Goal: Task Accomplishment & Management: Complete application form

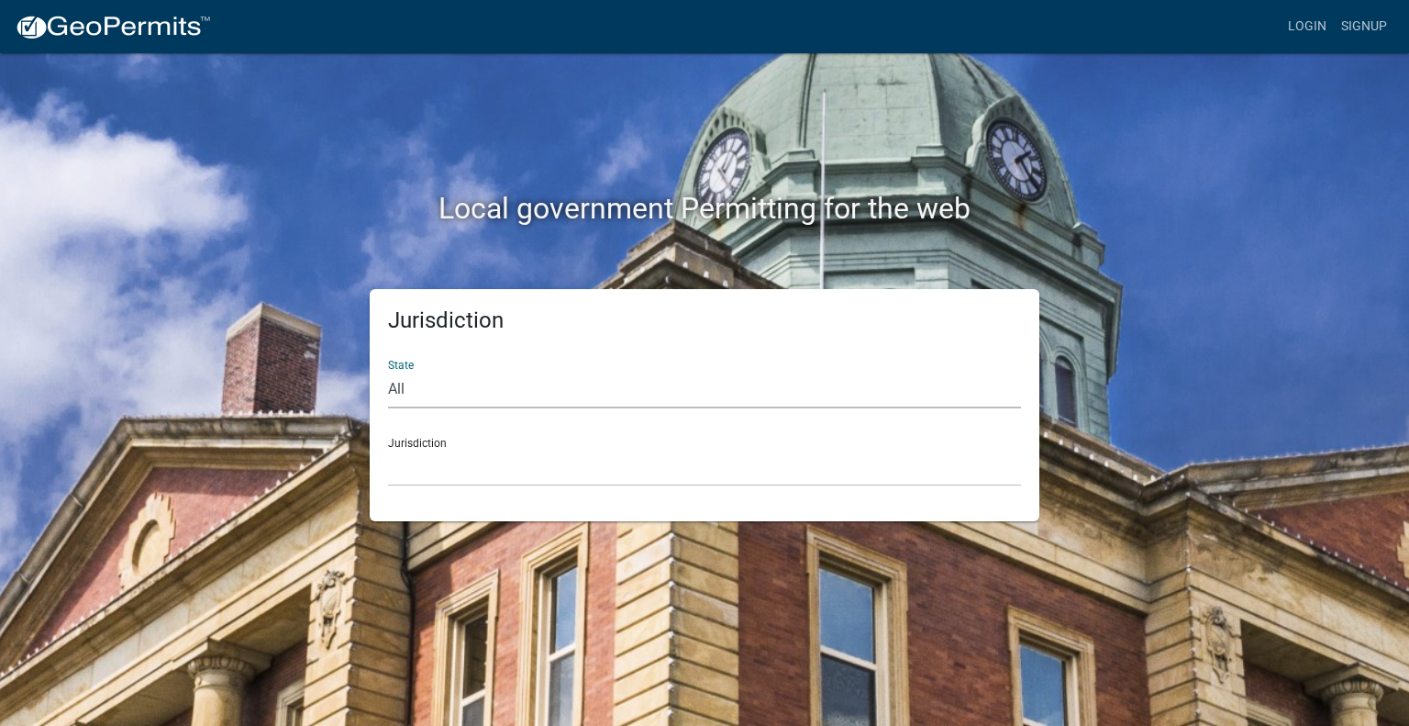
click at [460, 373] on select "All Colorado Georgia Indiana Iowa Kansas Minnesota Ohio South Carolina Wisconsin" at bounding box center [704, 390] width 633 height 38
select select "[US_STATE]"
click at [388, 371] on select "All Colorado Georgia Indiana Iowa Kansas Minnesota Ohio South Carolina Wisconsin" at bounding box center [704, 390] width 633 height 38
click at [436, 459] on select "City of Charlestown, Indiana City of Jeffersonville, Indiana City of Logansport…" at bounding box center [704, 468] width 633 height 38
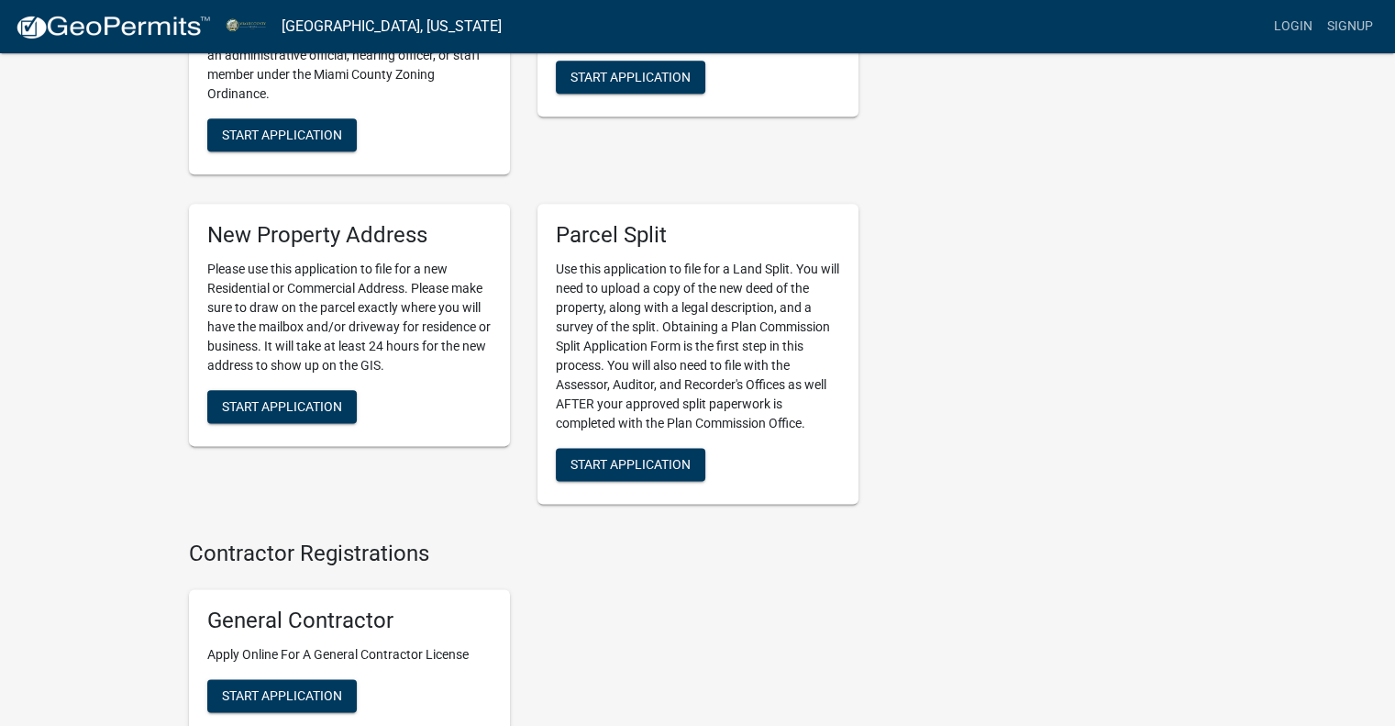
scroll to position [2387, 0]
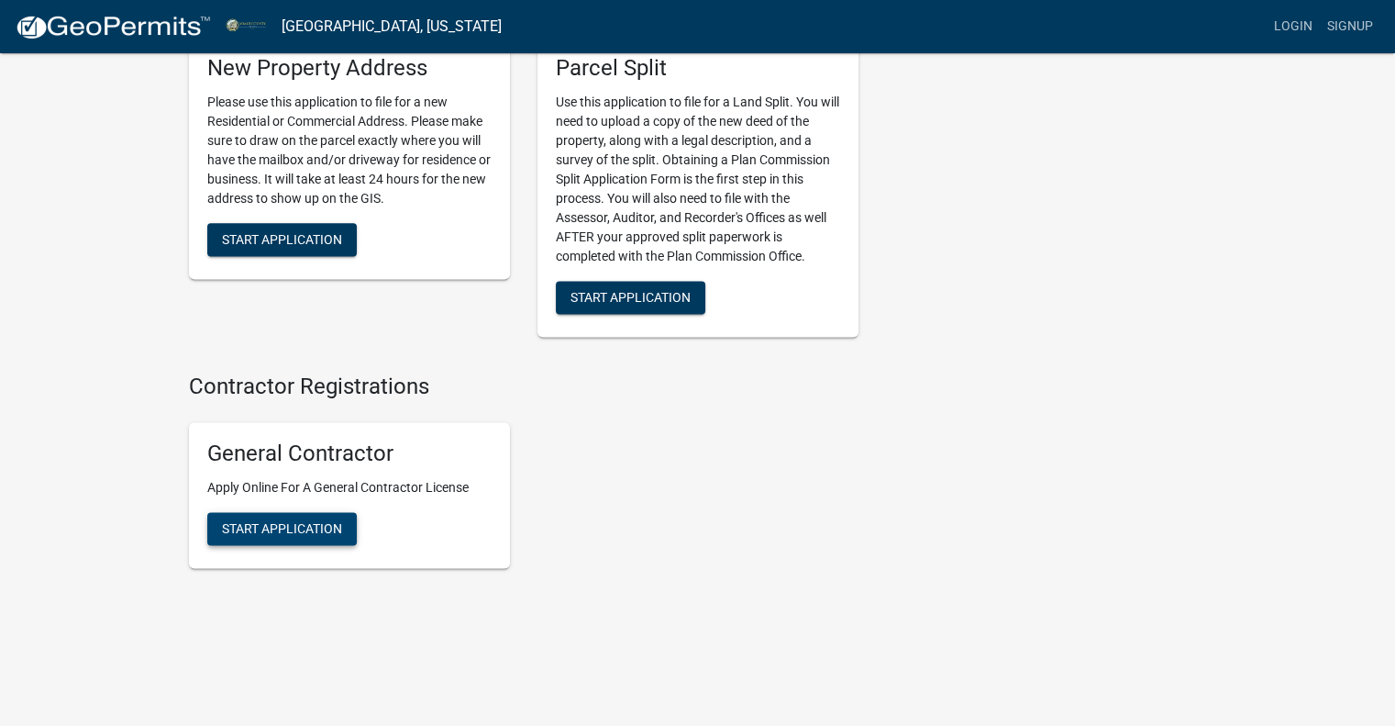
click at [242, 533] on span "Start Application" at bounding box center [282, 527] width 120 height 15
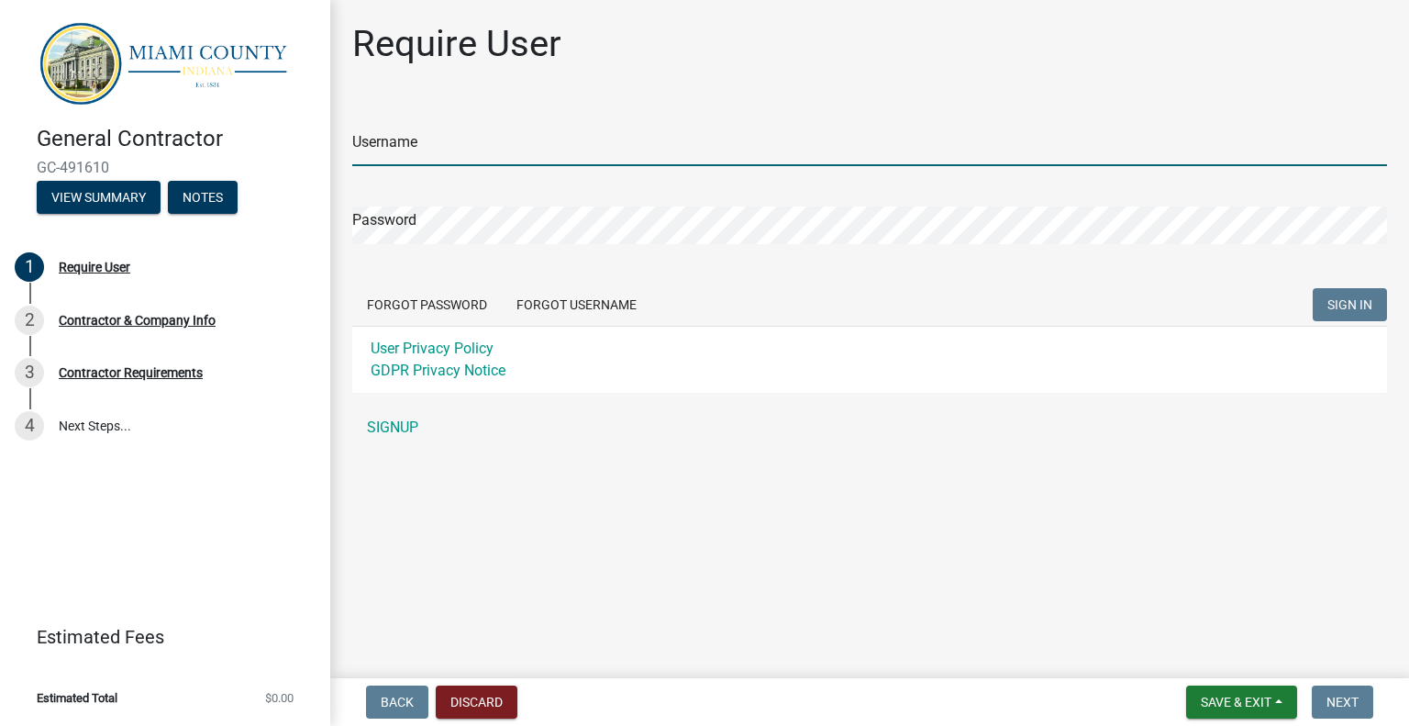
click at [408, 131] on input "Username" at bounding box center [869, 147] width 1035 height 38
type input "[PERSON_NAME]"
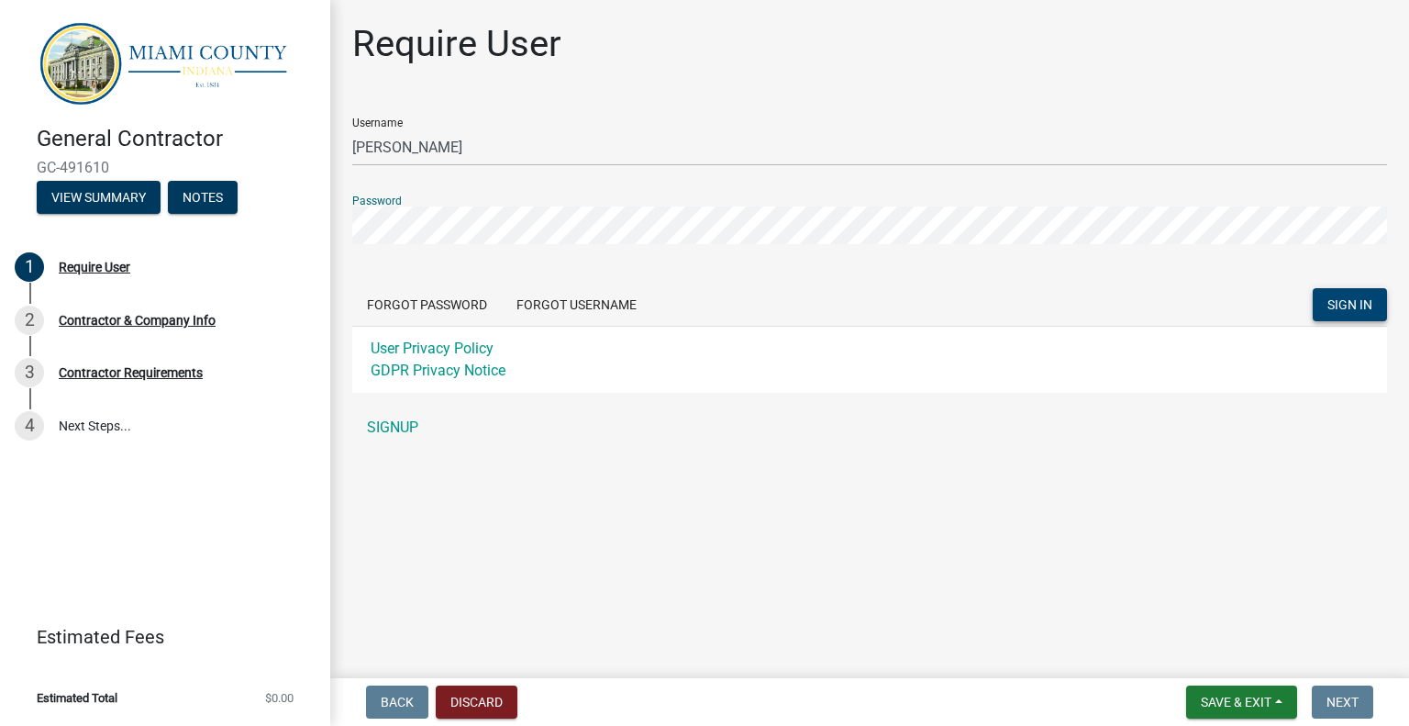
click at [1361, 300] on span "SIGN IN" at bounding box center [1349, 304] width 45 height 15
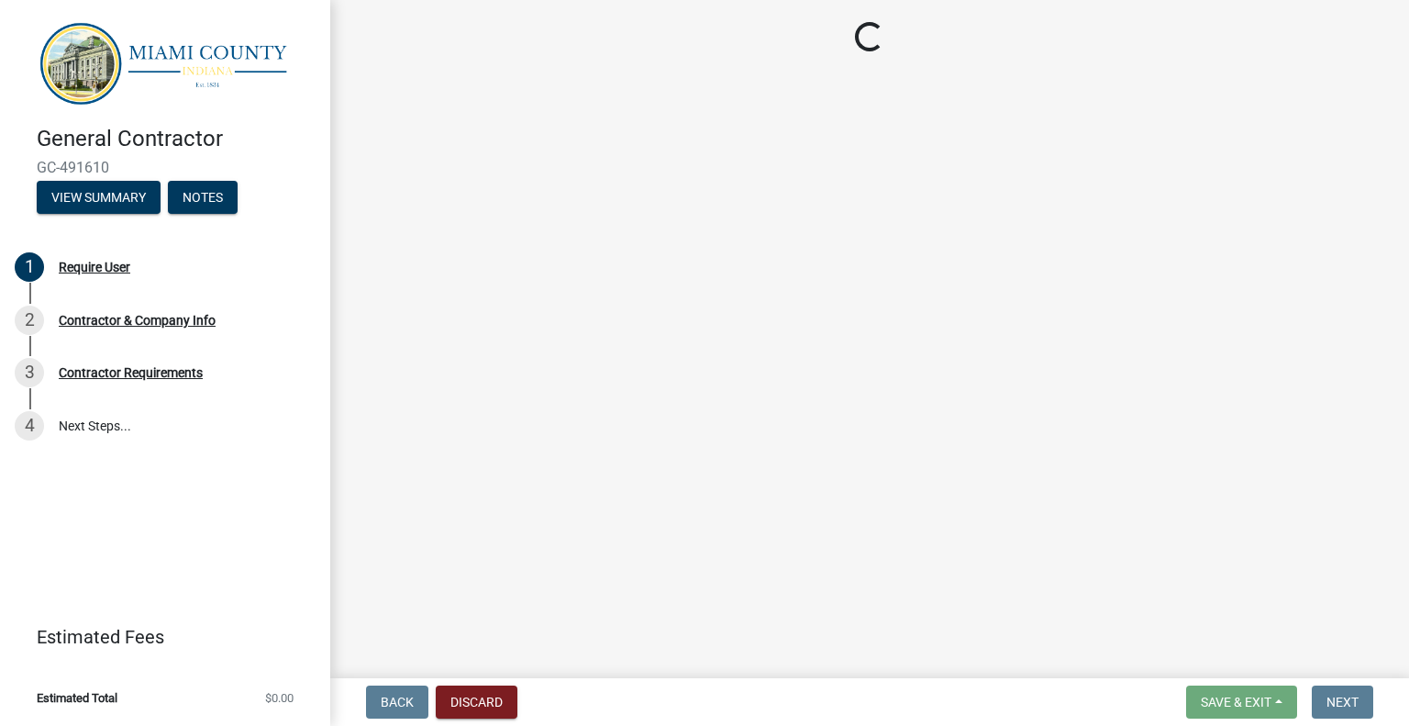
select select "In"
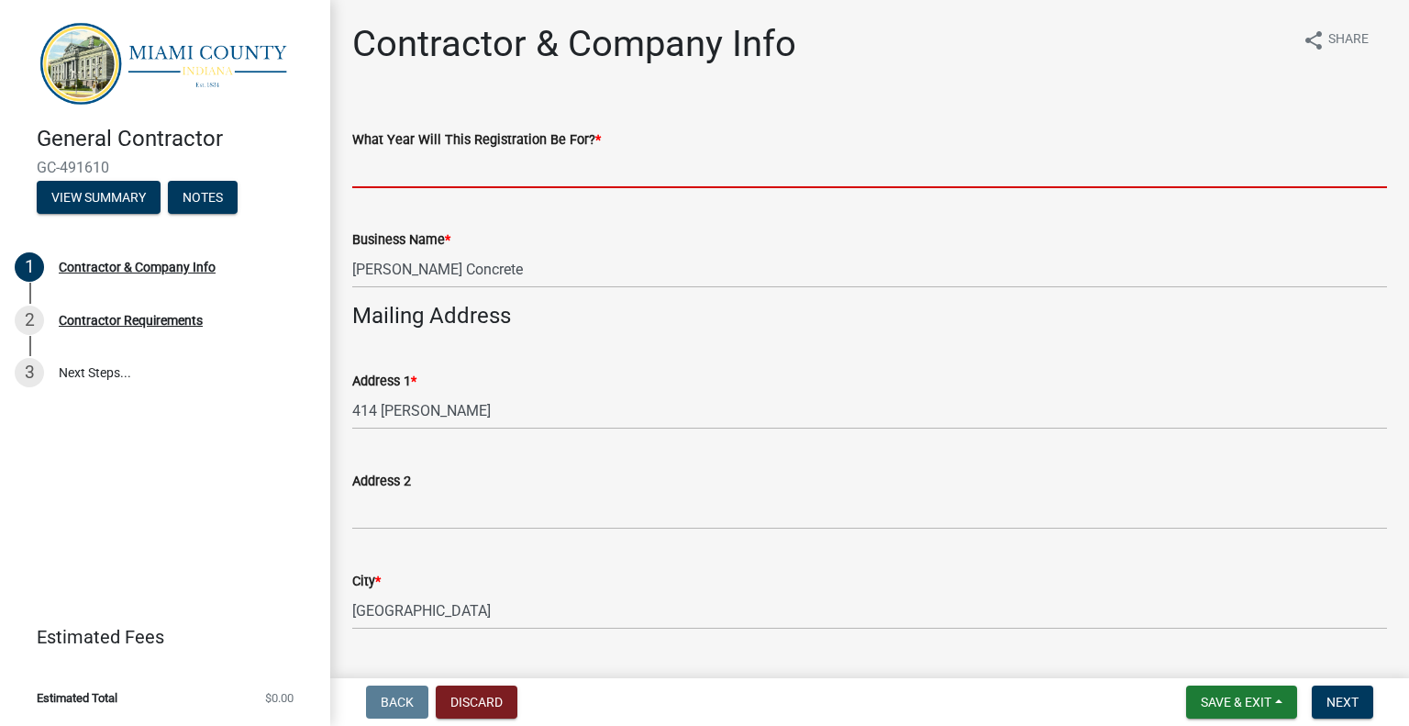
click at [447, 168] on input "What Year Will This Registration Be For? *" at bounding box center [869, 169] width 1035 height 38
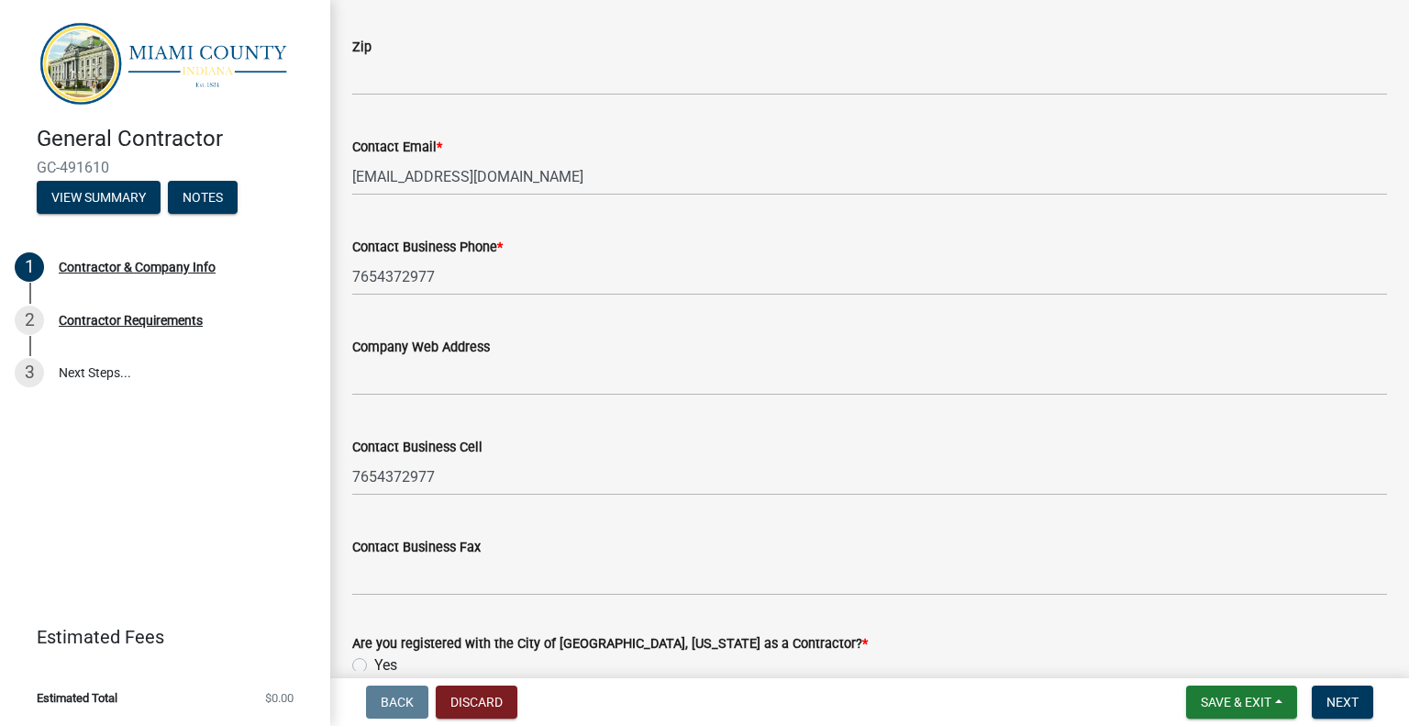
scroll to position [1337, 0]
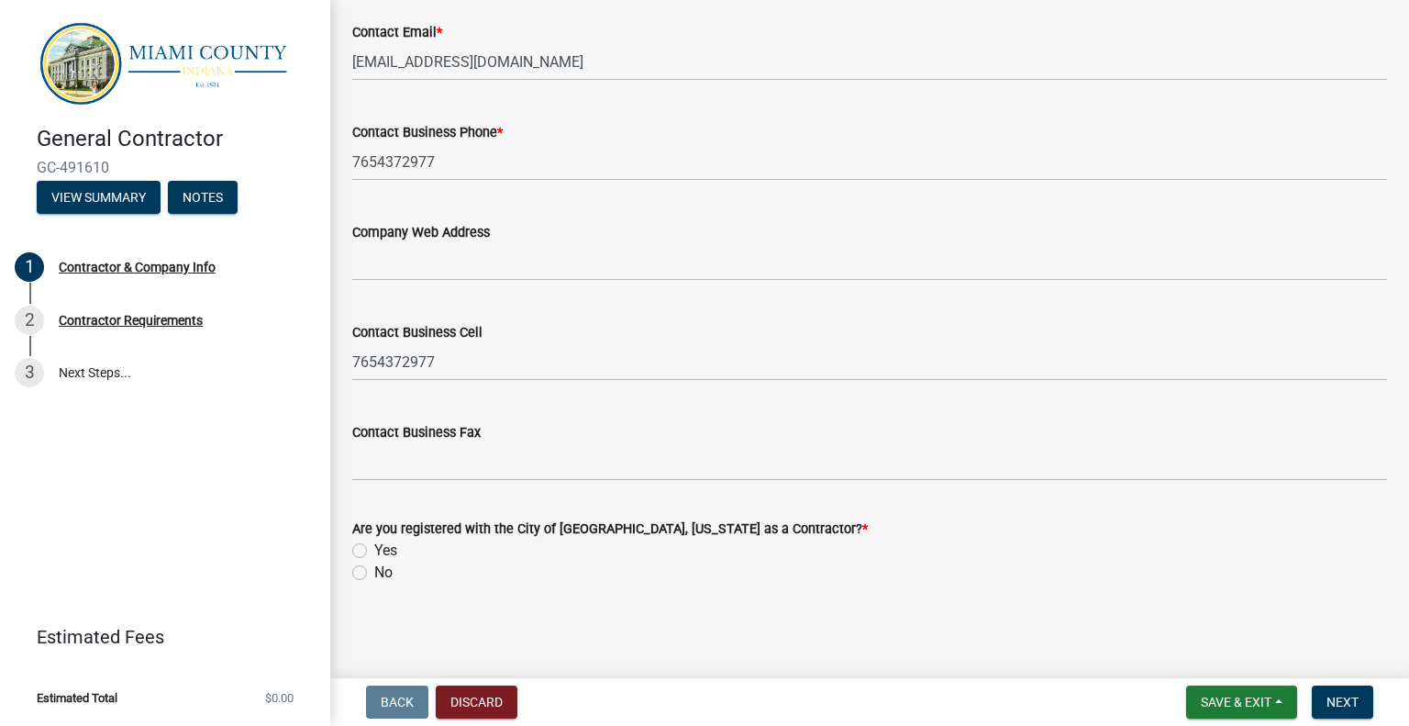
type input "2025"
click at [374, 571] on label "No" at bounding box center [383, 572] width 18 height 22
click at [374, 571] on input "No" at bounding box center [380, 567] width 12 height 12
radio input "true"
click at [1339, 699] on span "Next" at bounding box center [1342, 701] width 32 height 15
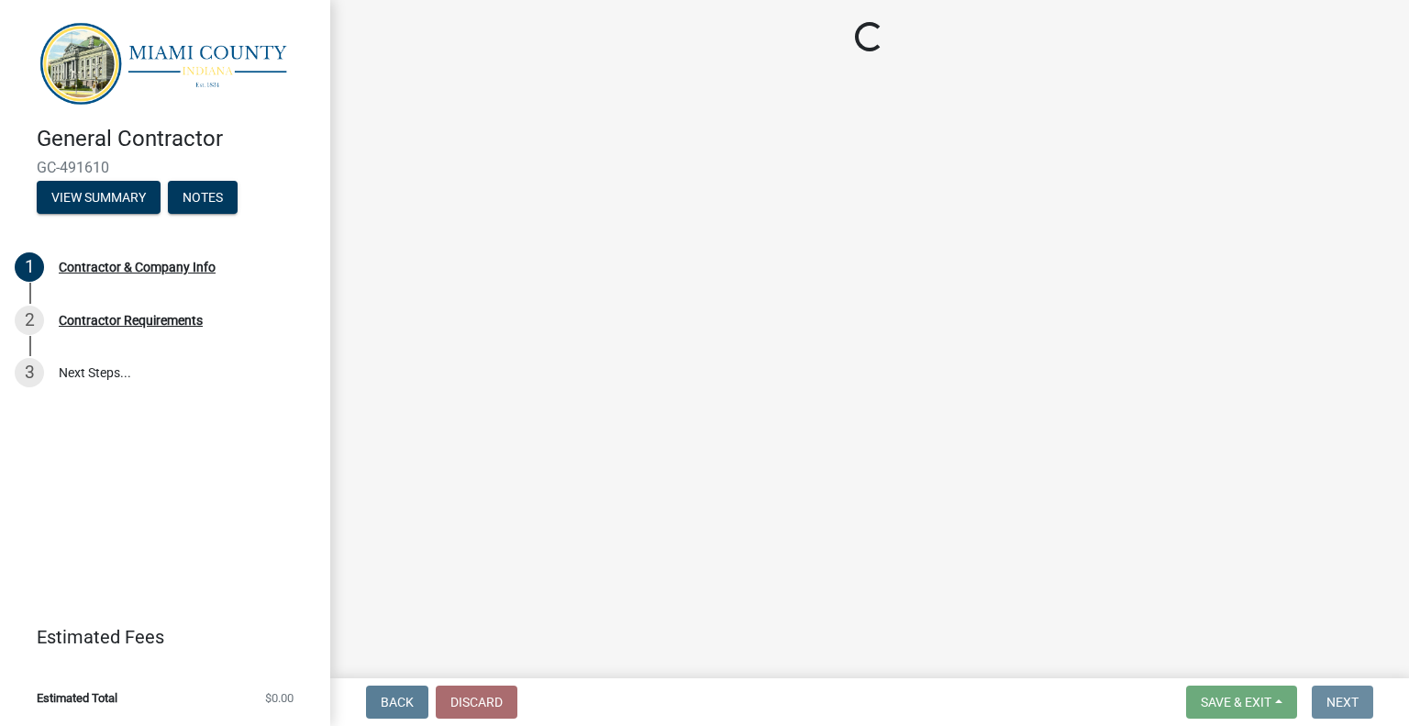
scroll to position [0, 0]
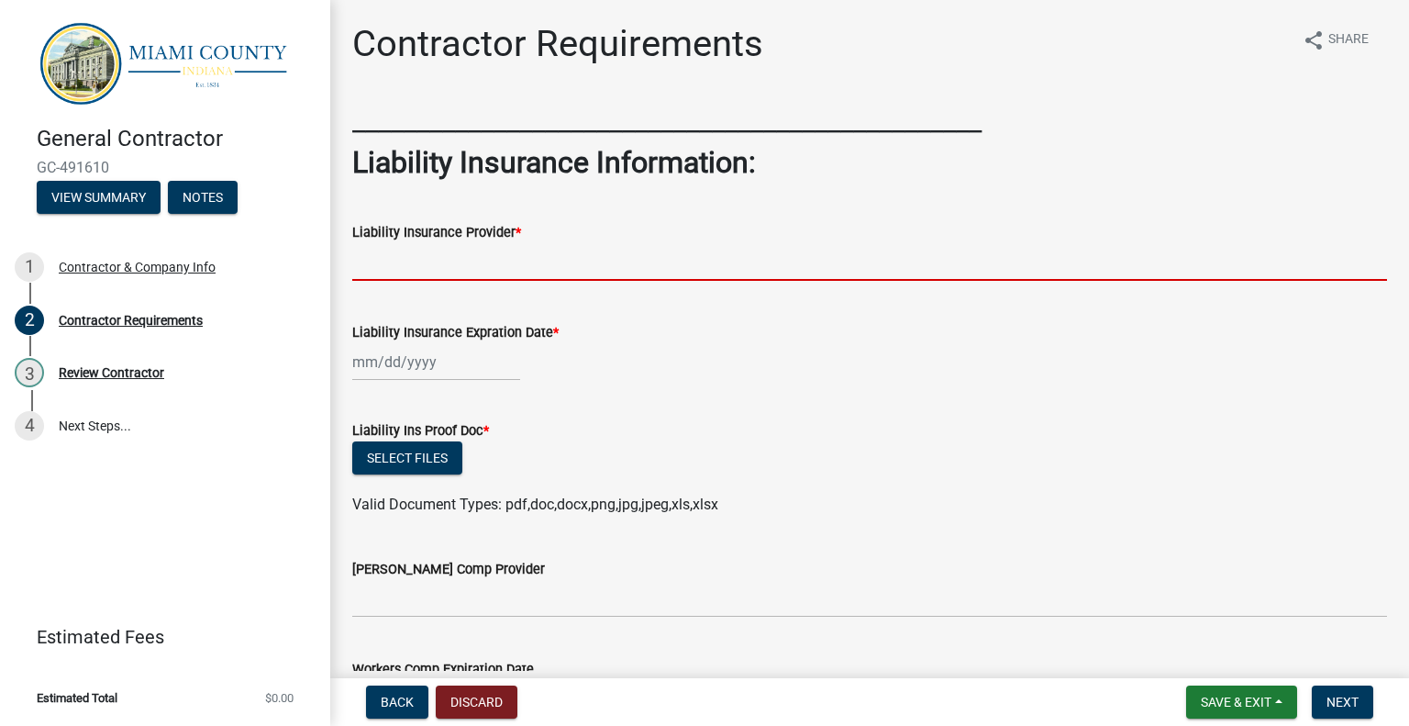
click at [403, 259] on input "Liability Insurance Provider *" at bounding box center [869, 262] width 1035 height 38
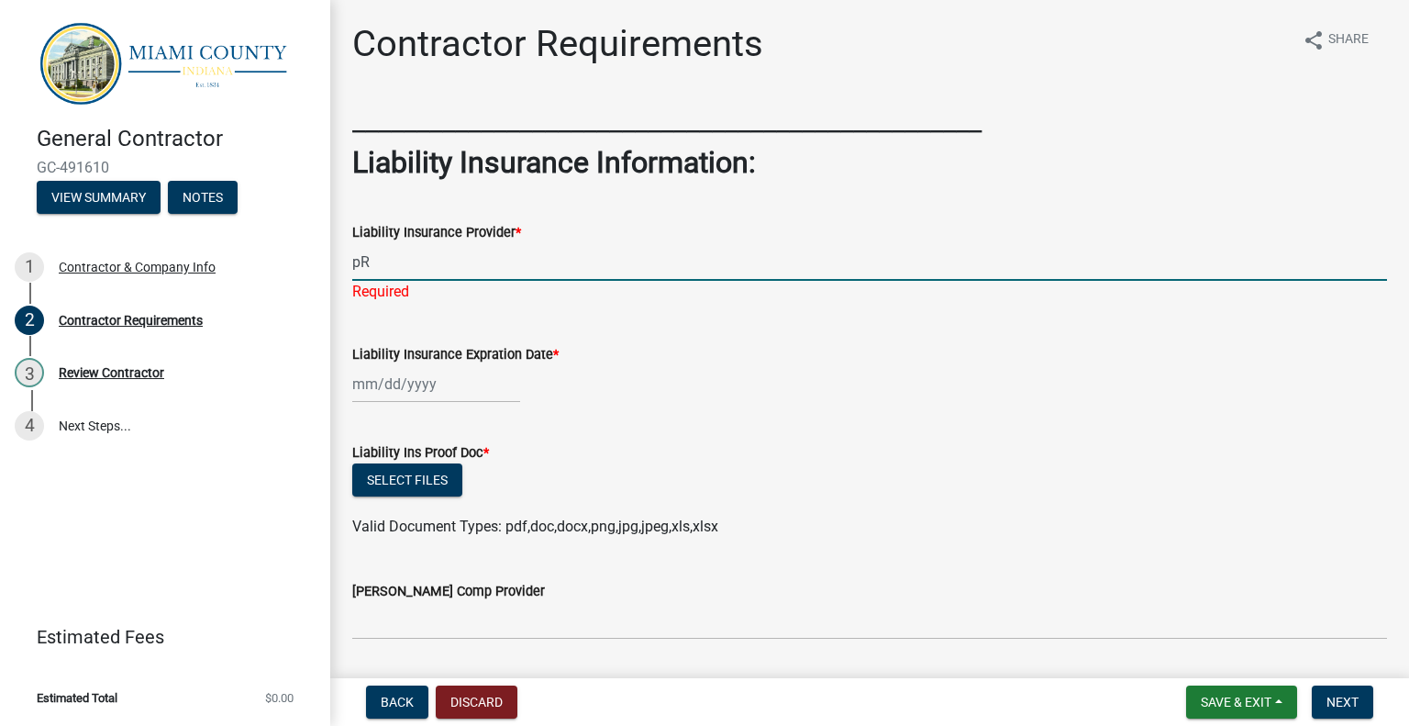
type input "p"
type input "Property Owners"
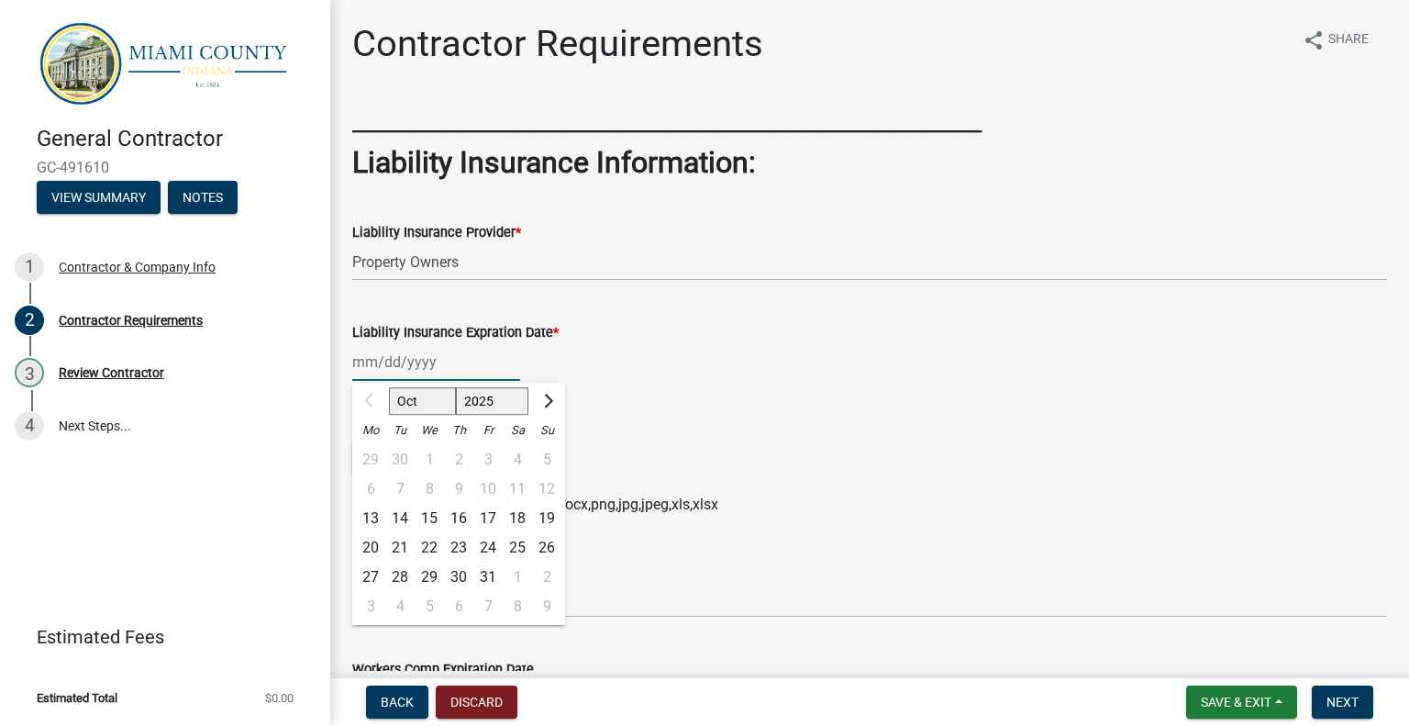
click at [356, 361] on input "Liability Insurance Expration Date *" at bounding box center [436, 362] width 168 height 38
click at [543, 546] on div "26" at bounding box center [546, 547] width 29 height 29
type input "[DATE]"
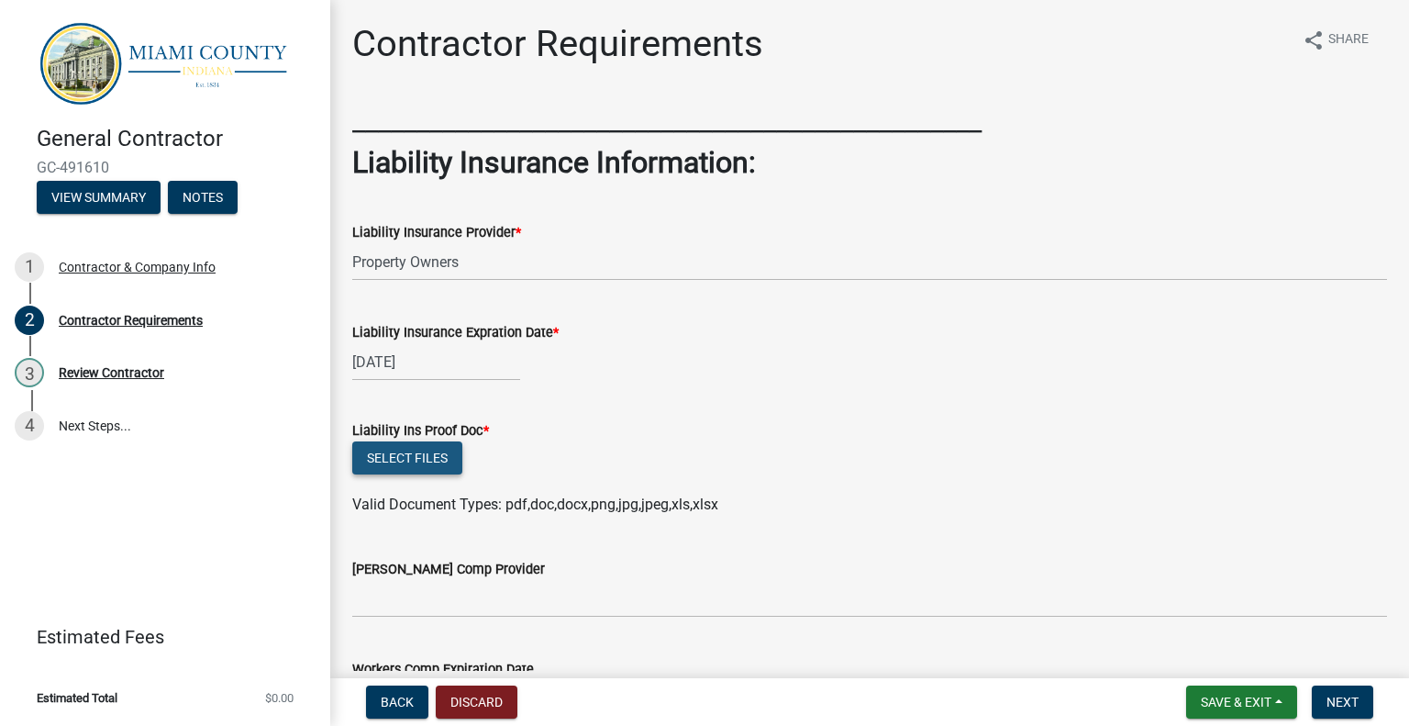
click at [414, 464] on button "Select files" at bounding box center [407, 457] width 110 height 33
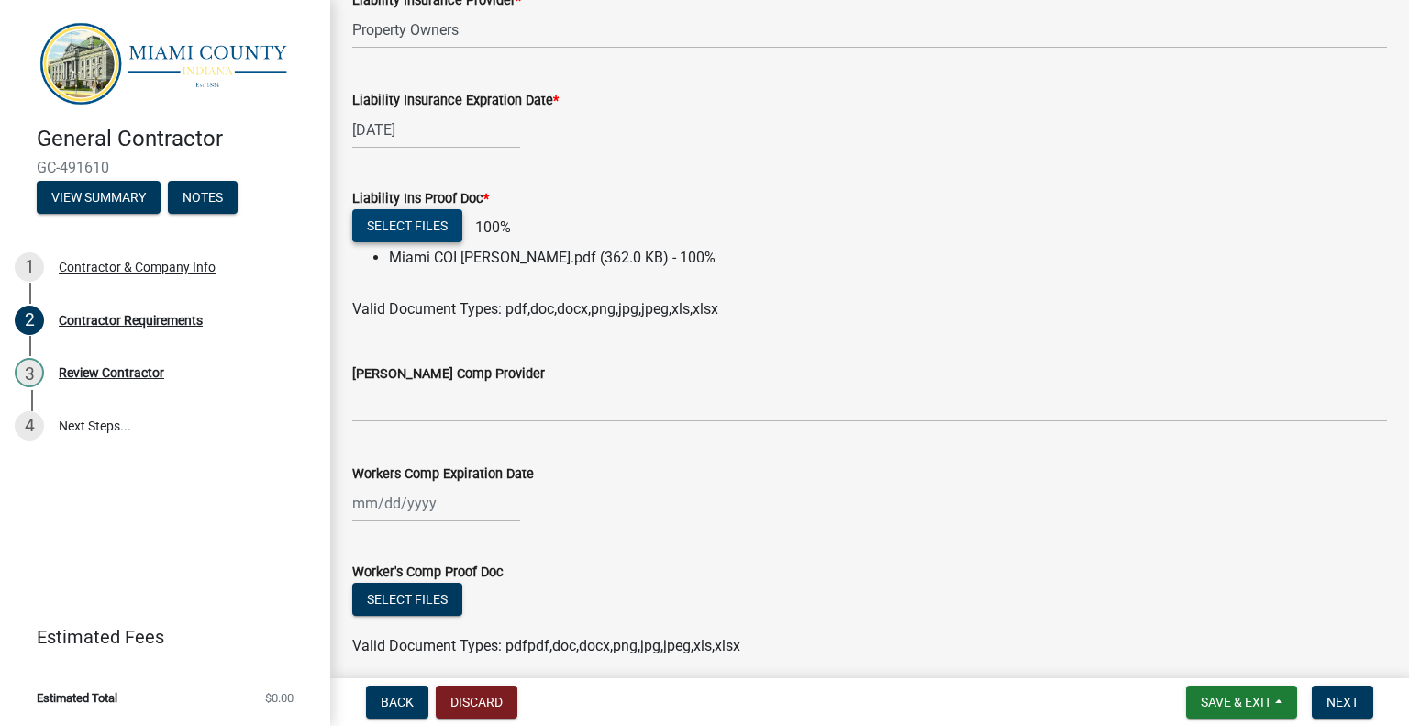
scroll to position [244, 0]
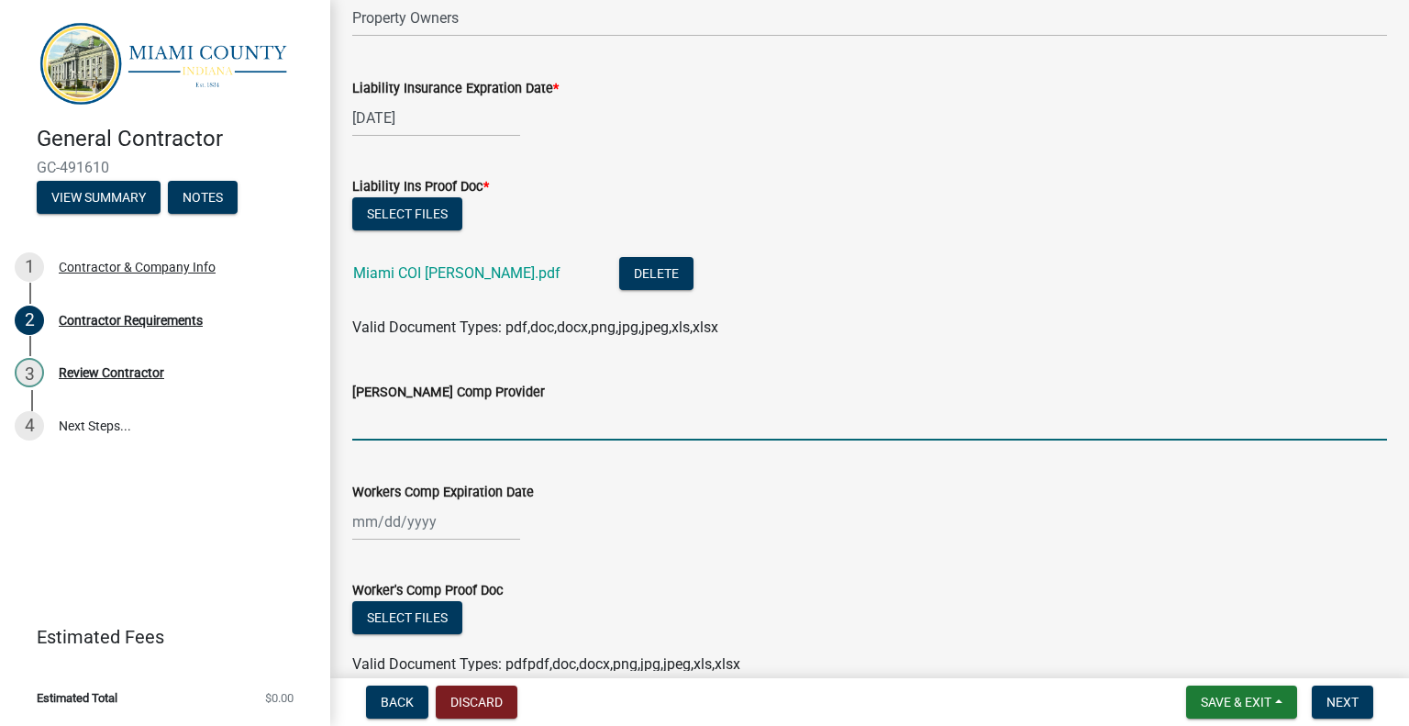
click at [409, 425] on input "[PERSON_NAME] Comp Provider" at bounding box center [869, 422] width 1035 height 38
type input "Property Owners"
click at [366, 522] on div at bounding box center [436, 522] width 168 height 38
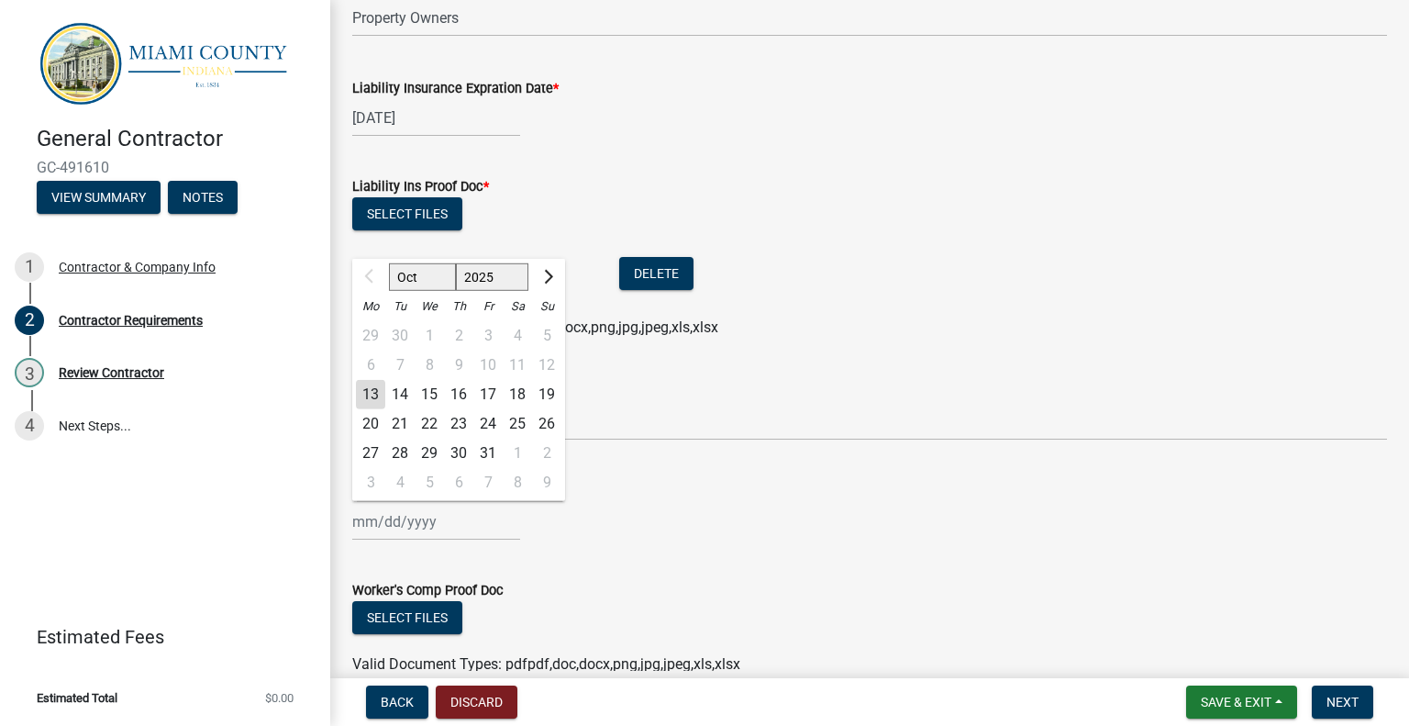
click at [396, 419] on div "21" at bounding box center [399, 423] width 29 height 29
type input "[DATE]"
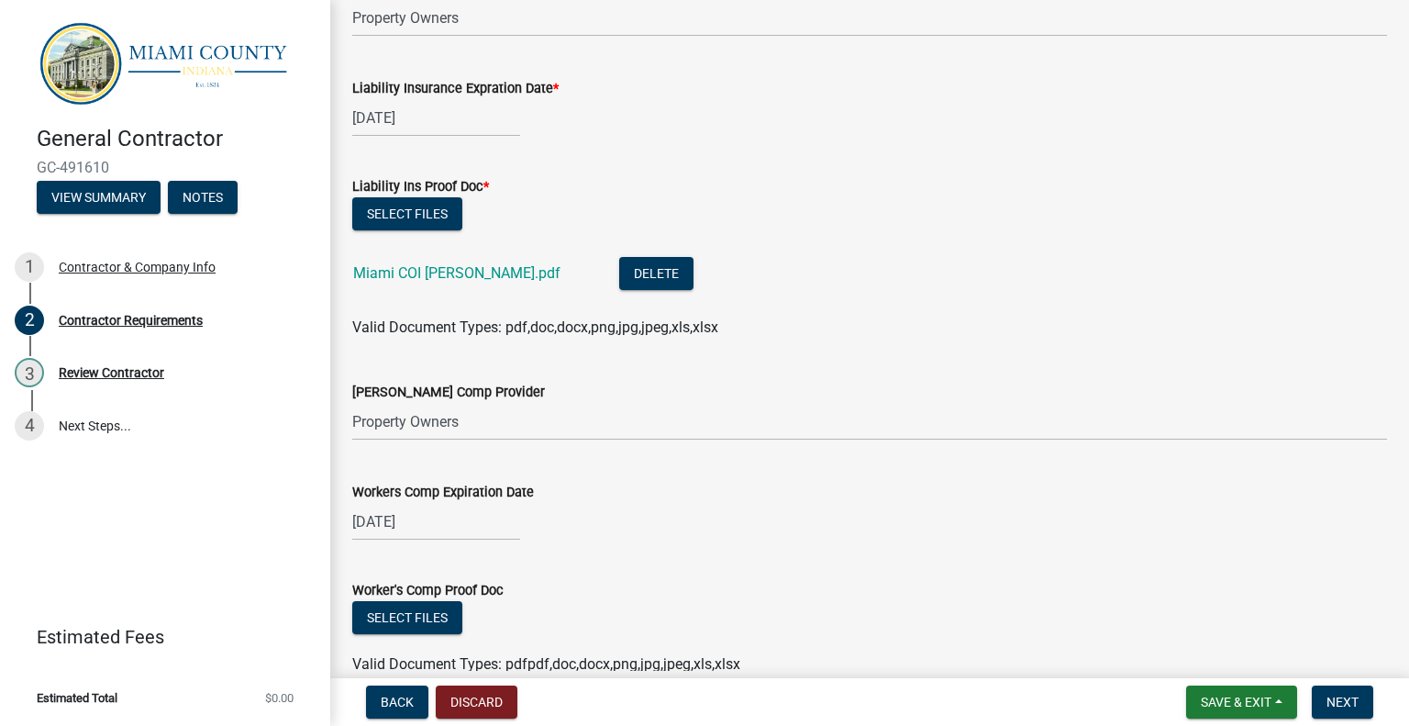
scroll to position [489, 0]
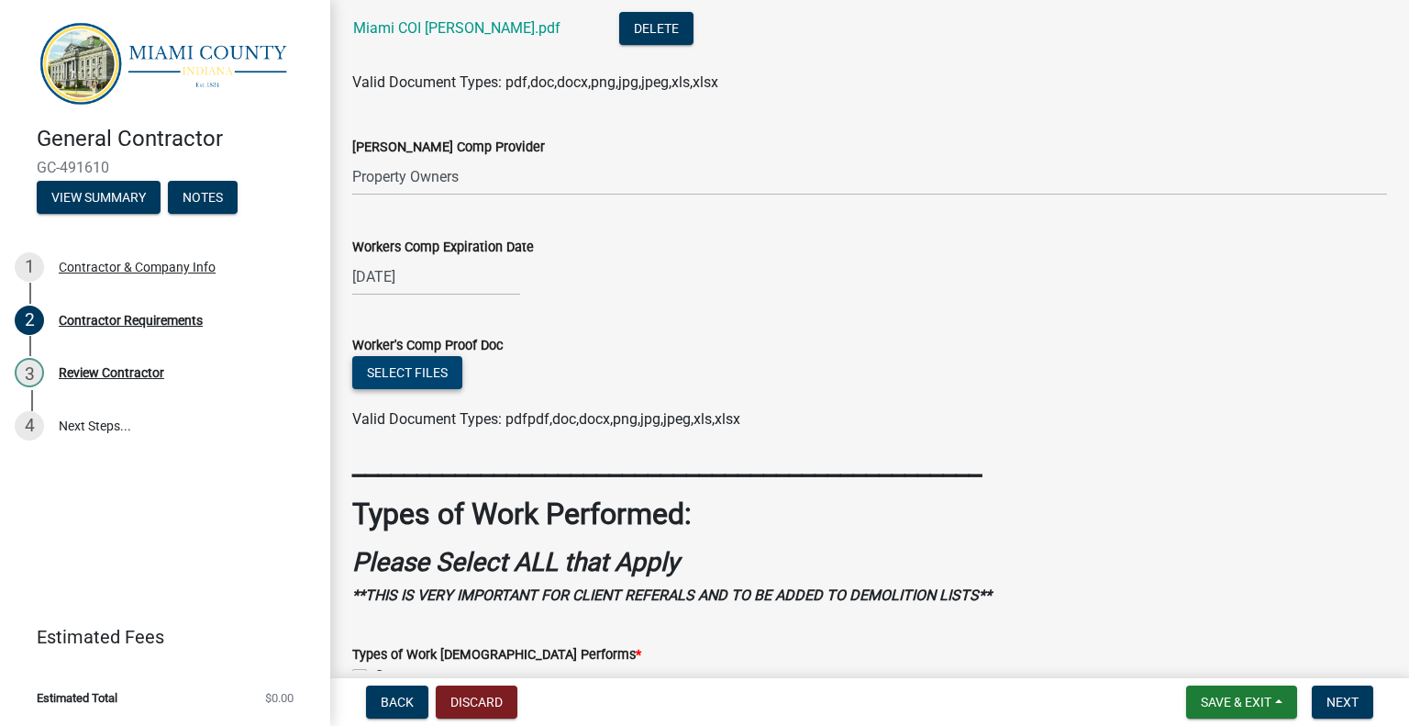
click at [410, 376] on button "Select files" at bounding box center [407, 372] width 110 height 33
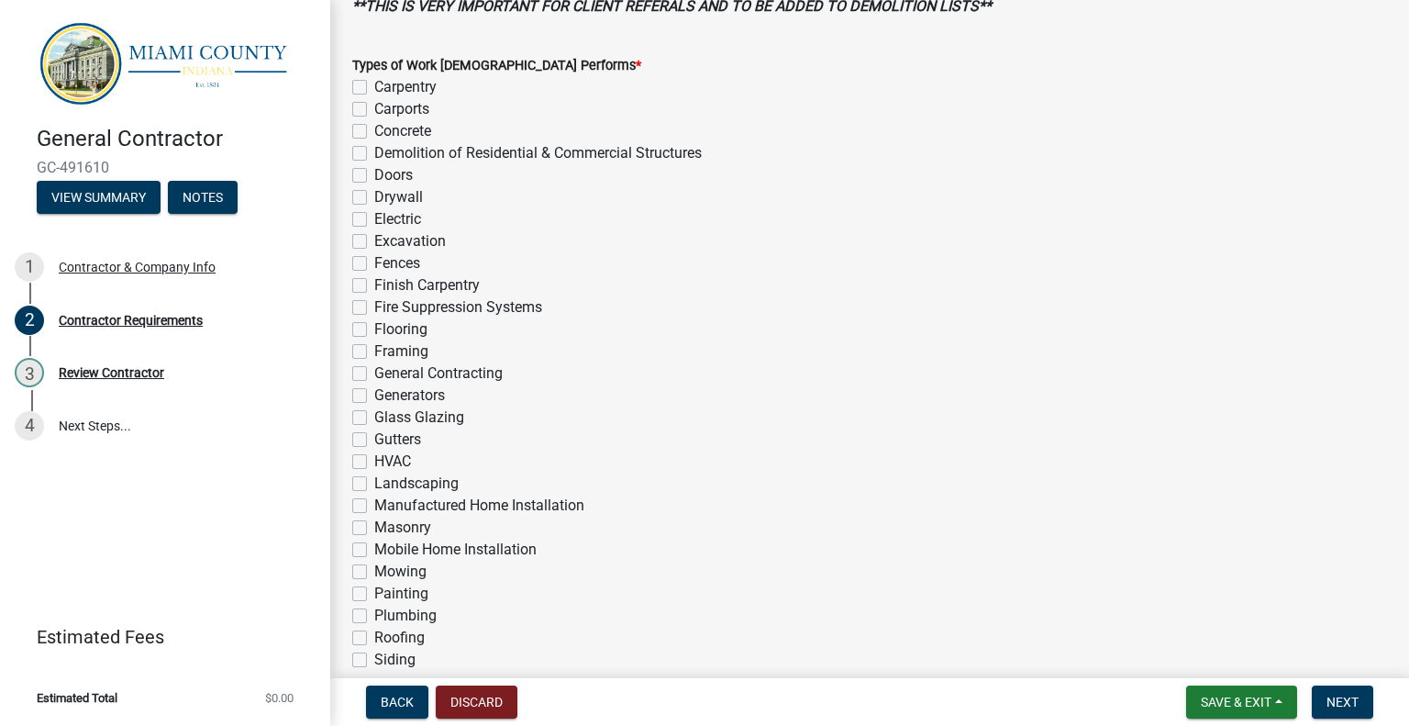
scroll to position [978, 0]
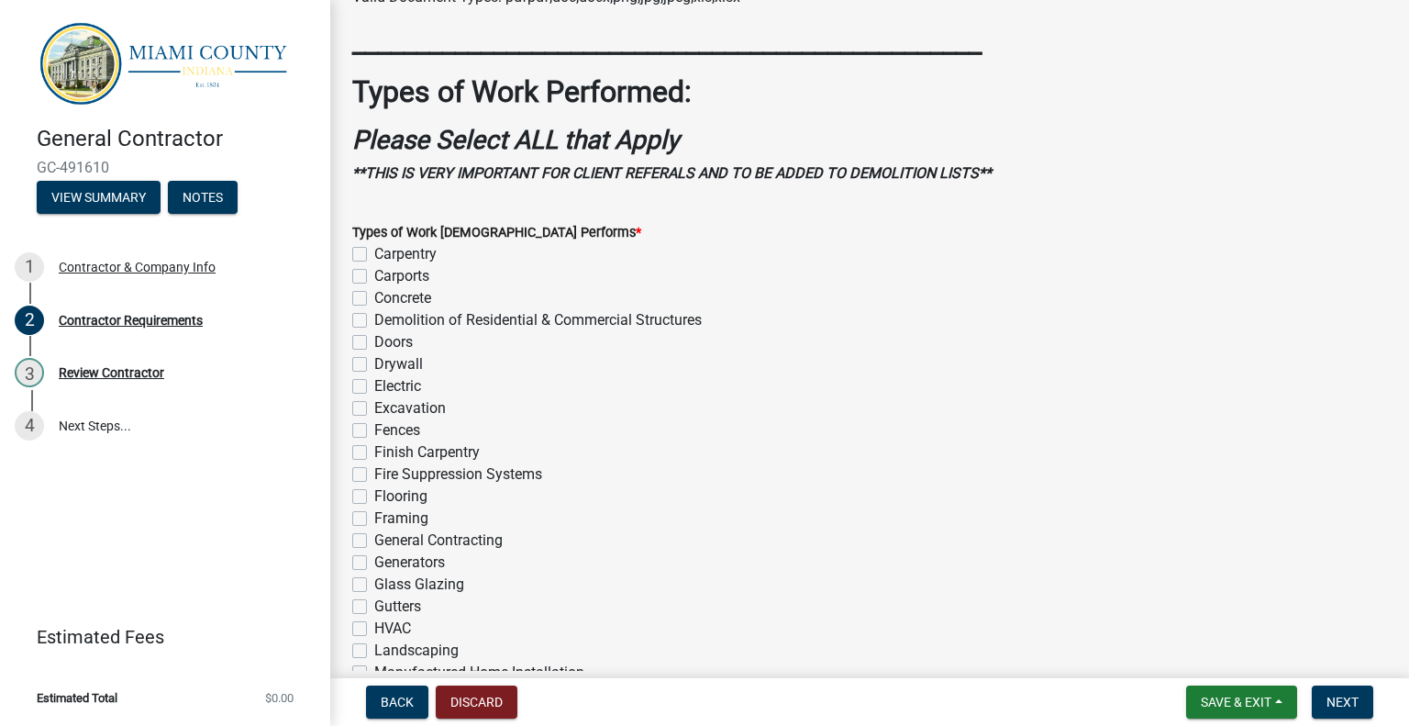
click at [374, 298] on label "Concrete" at bounding box center [402, 298] width 57 height 22
click at [374, 298] on input "Concrete" at bounding box center [380, 293] width 12 height 12
checkbox input "true"
checkbox input "false"
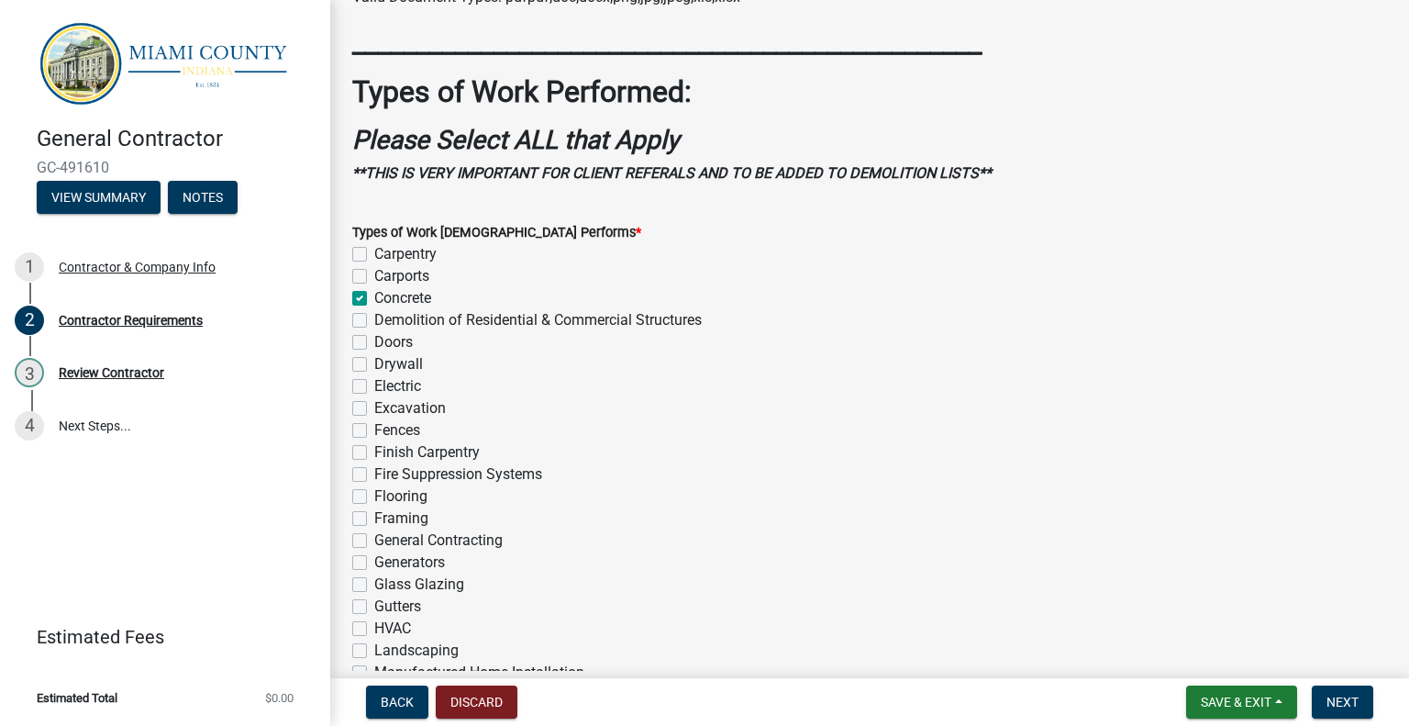
checkbox input "true"
checkbox input "false"
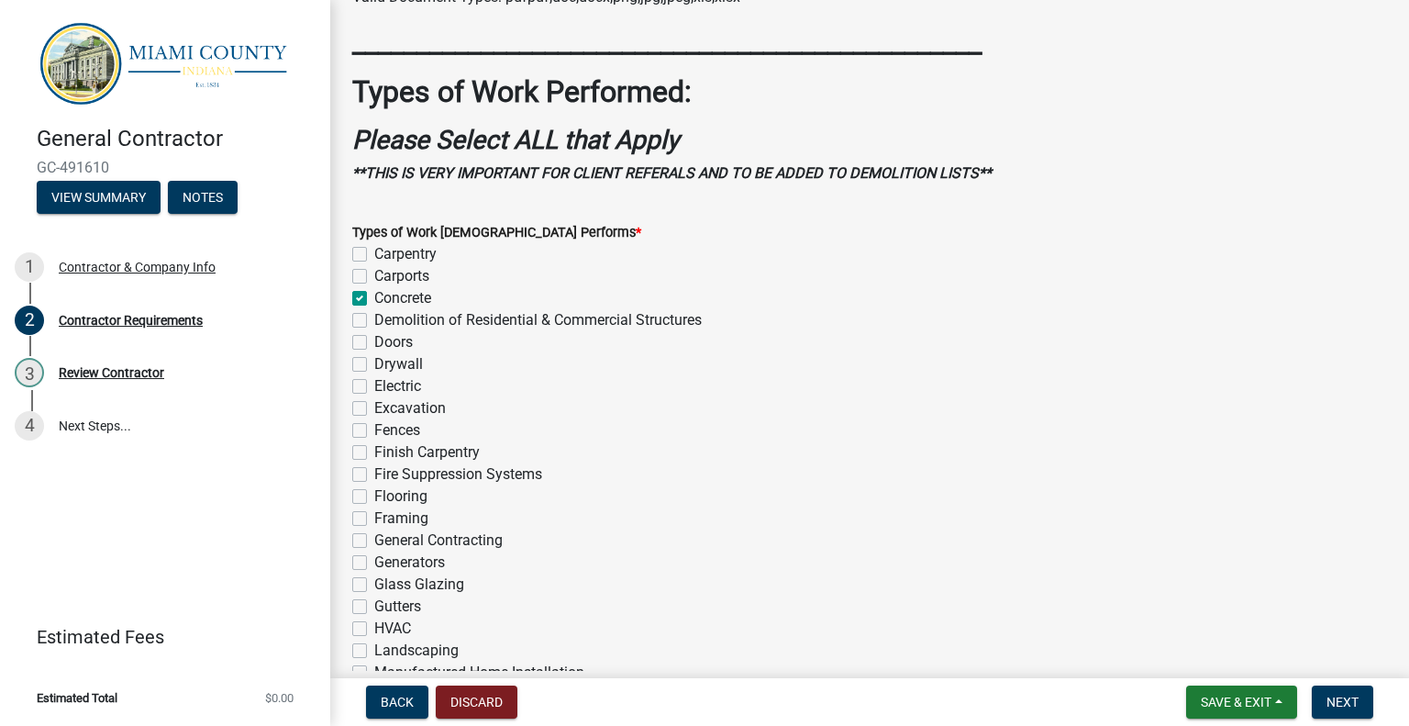
checkbox input "false"
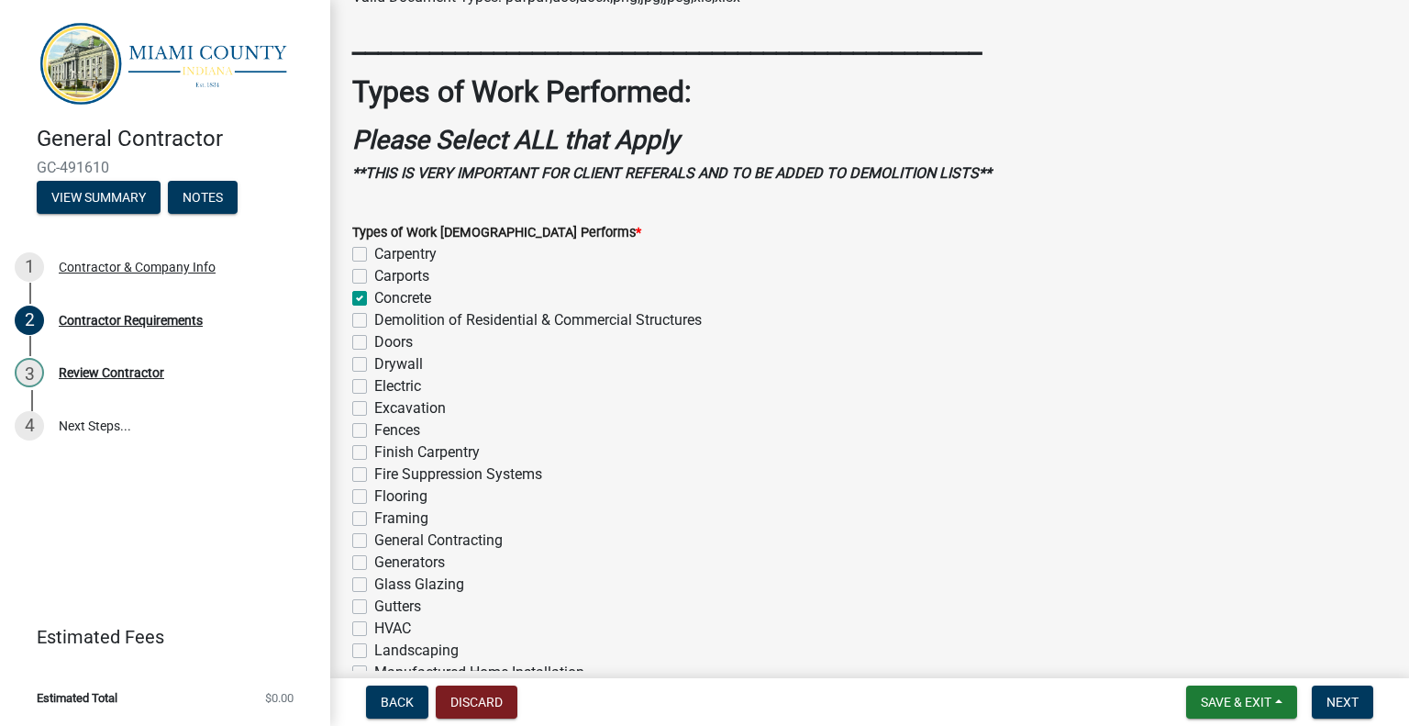
checkbox input "false"
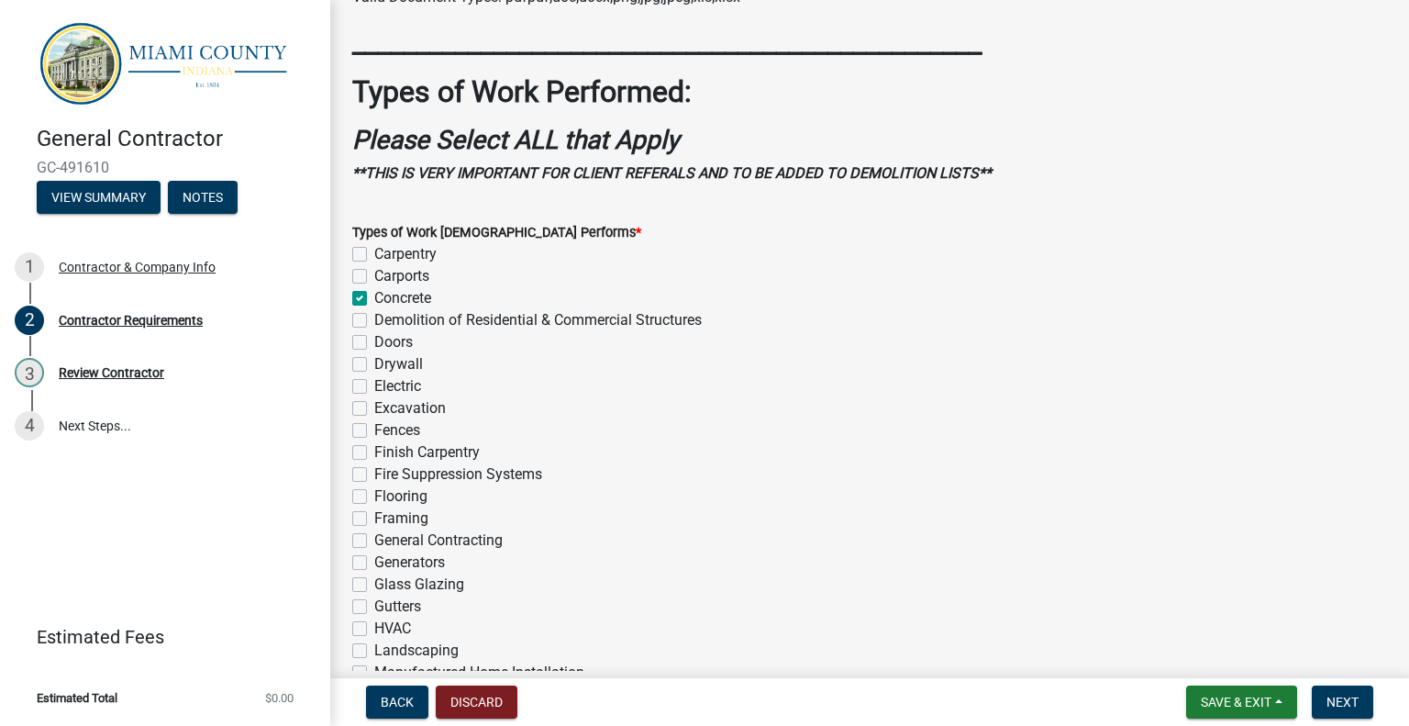
checkbox input "false"
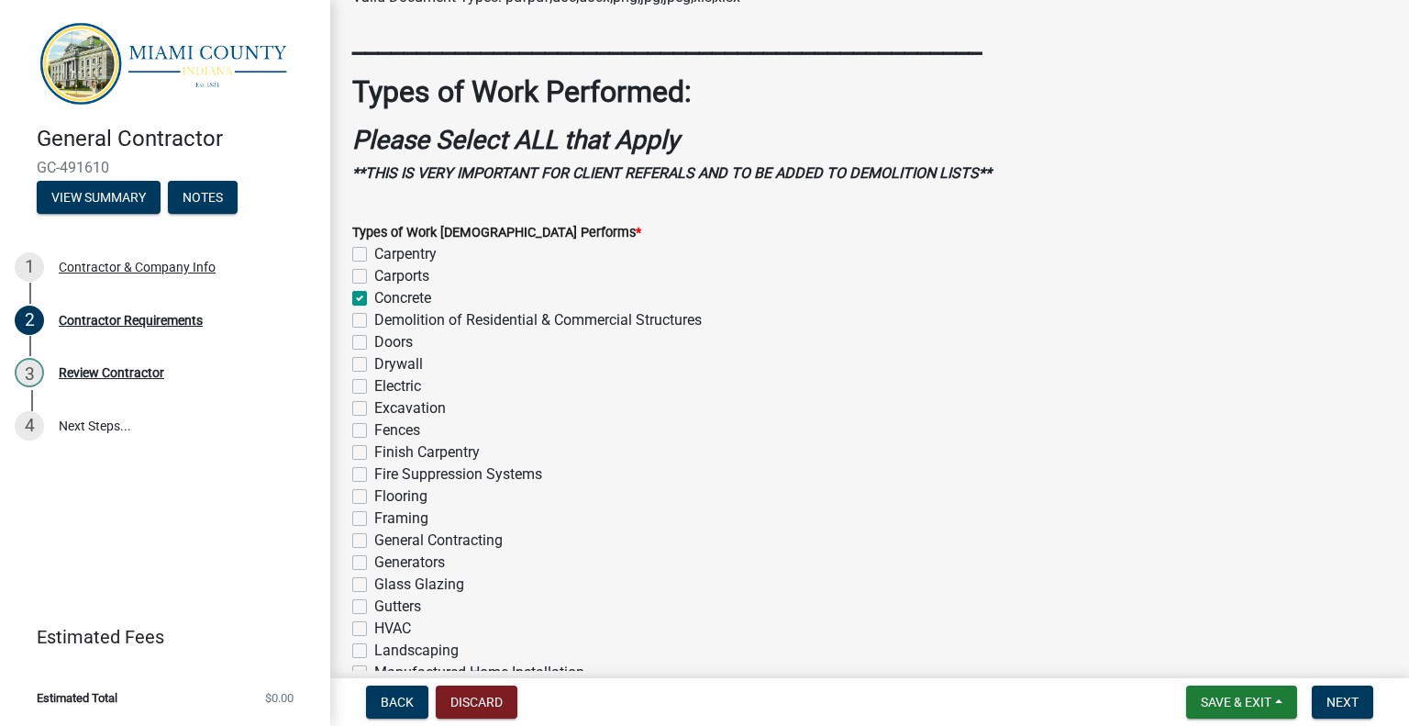
checkbox input "false"
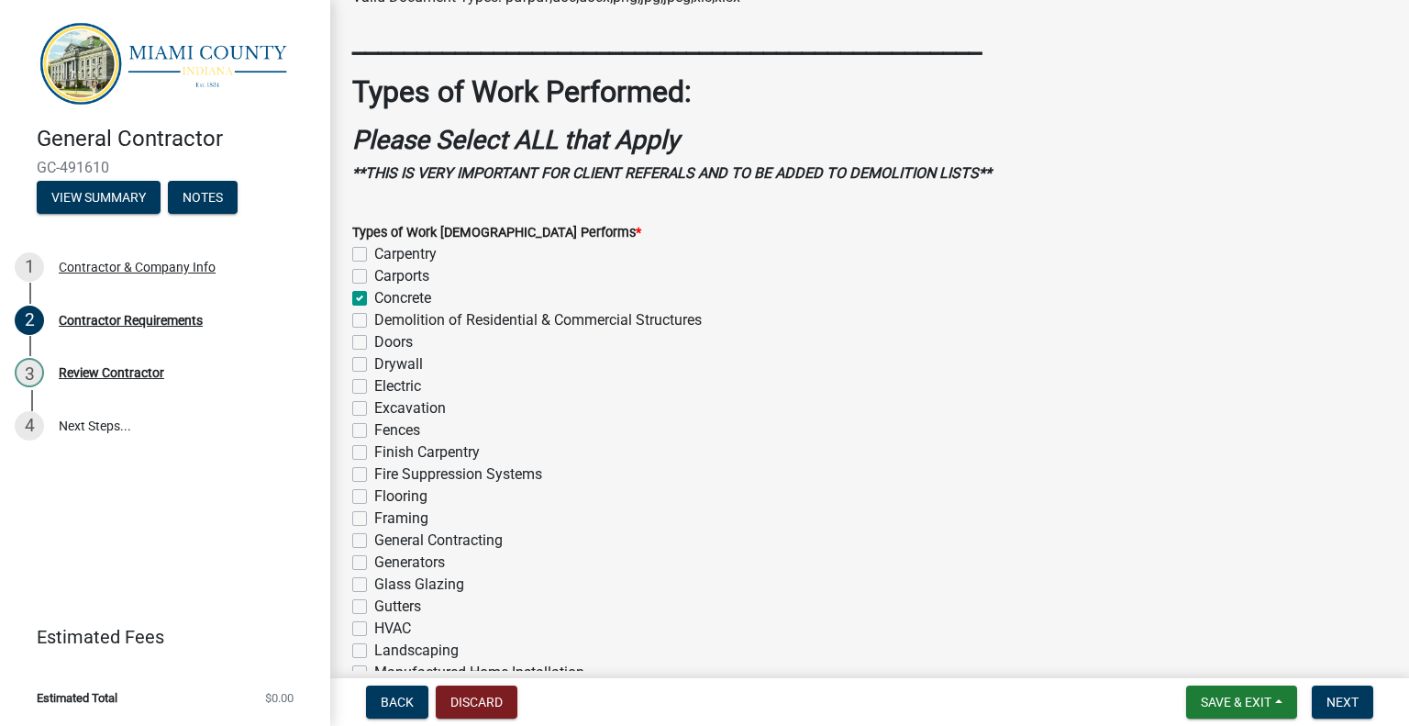
checkbox input "false"
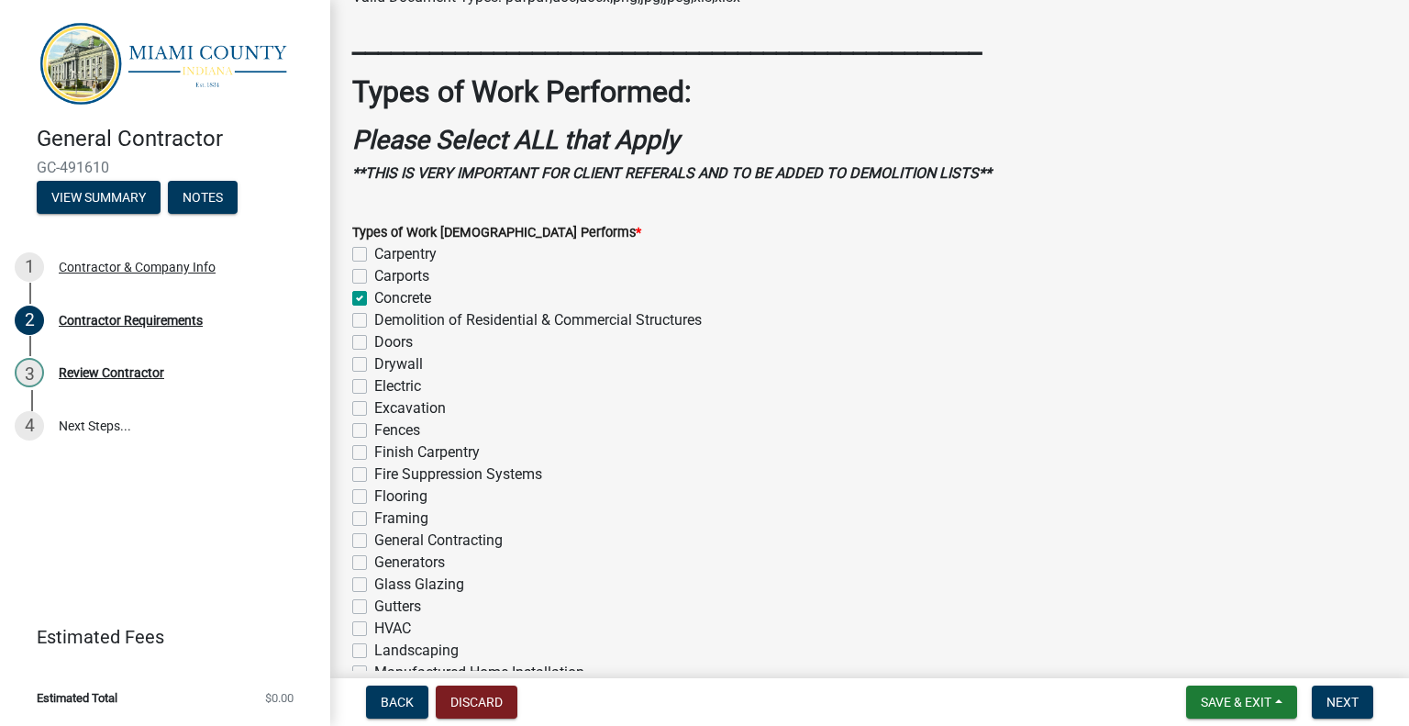
checkbox input "false"
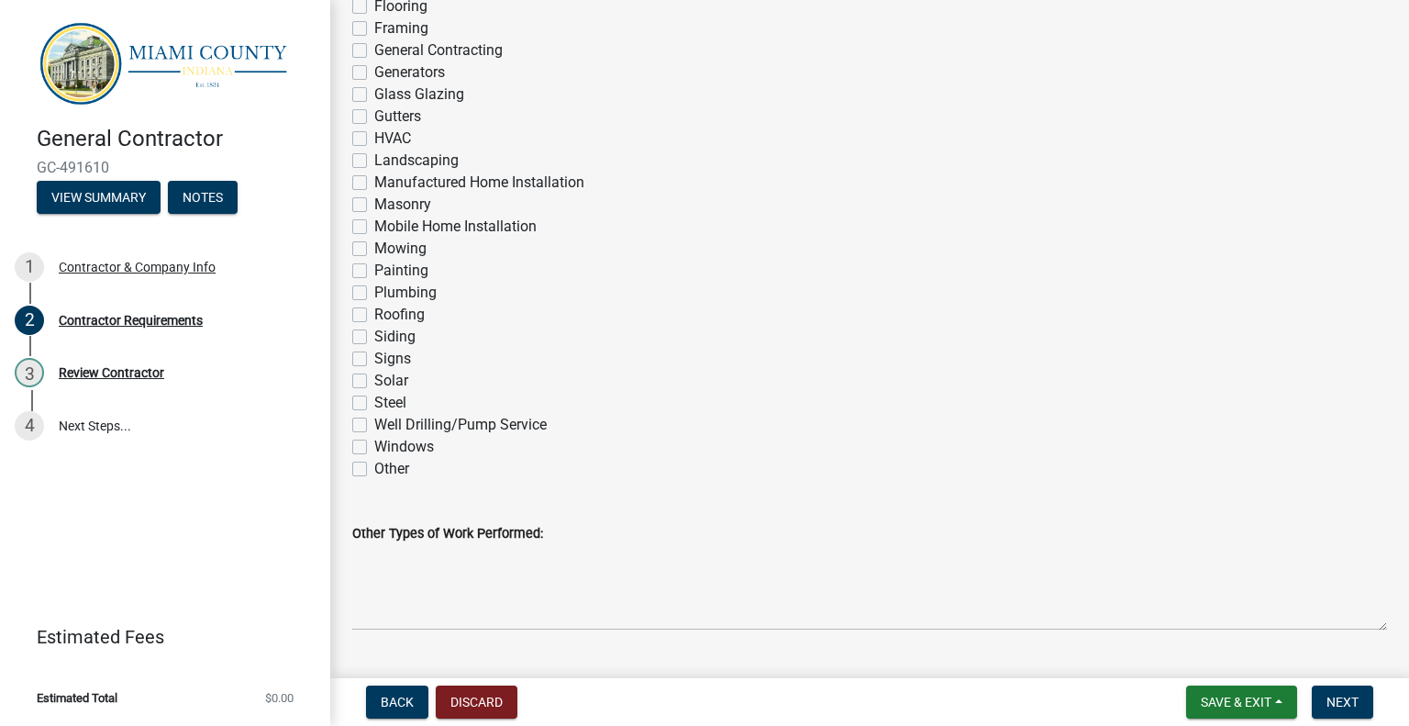
scroll to position [1711, 0]
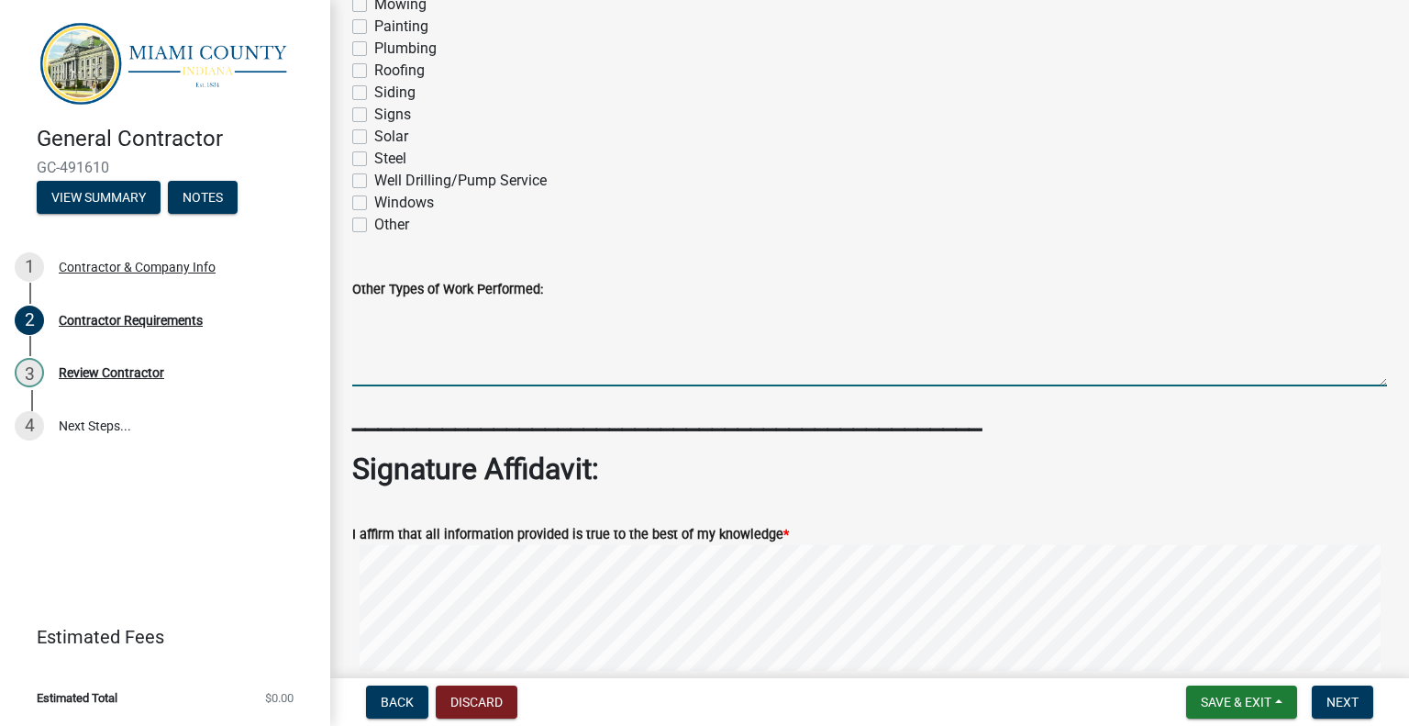
click at [404, 359] on textarea "Other Types of Work Performed:" at bounding box center [869, 343] width 1035 height 86
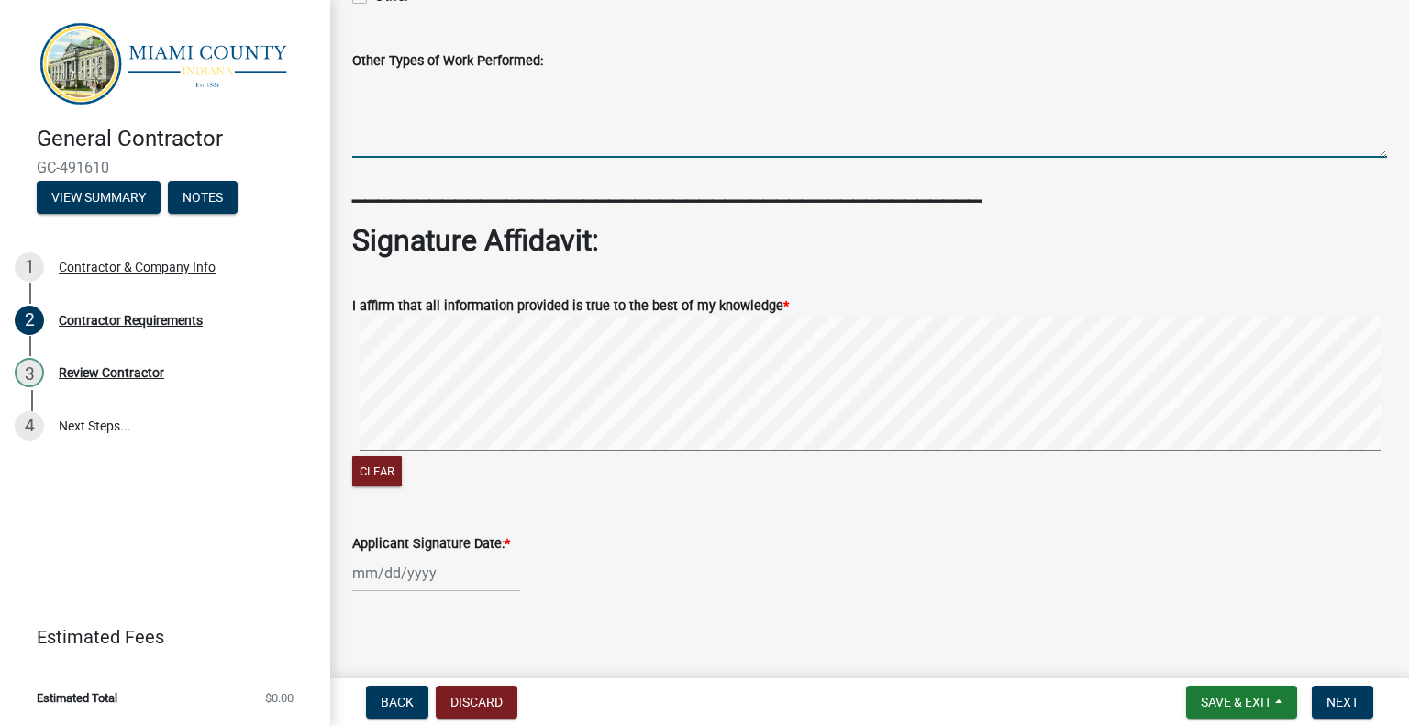
scroll to position [1948, 0]
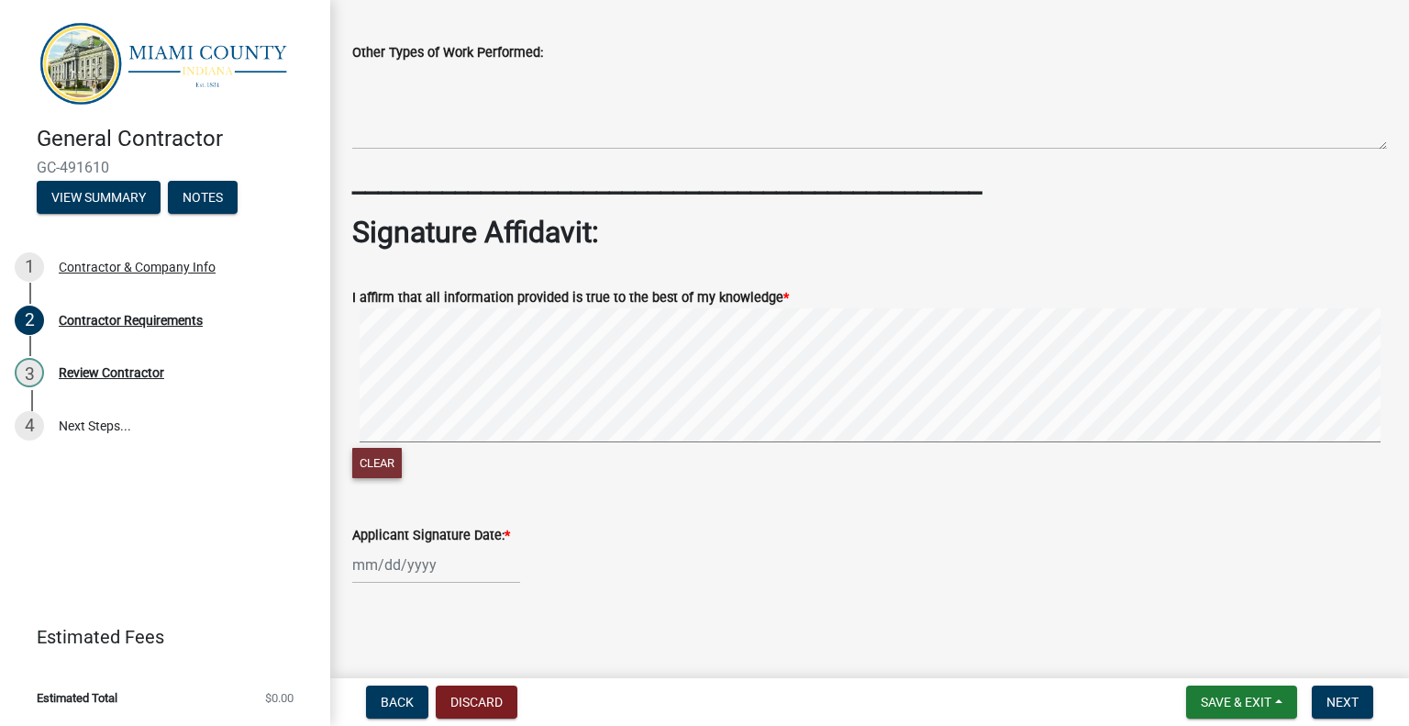
click at [377, 467] on button "Clear" at bounding box center [377, 463] width 50 height 30
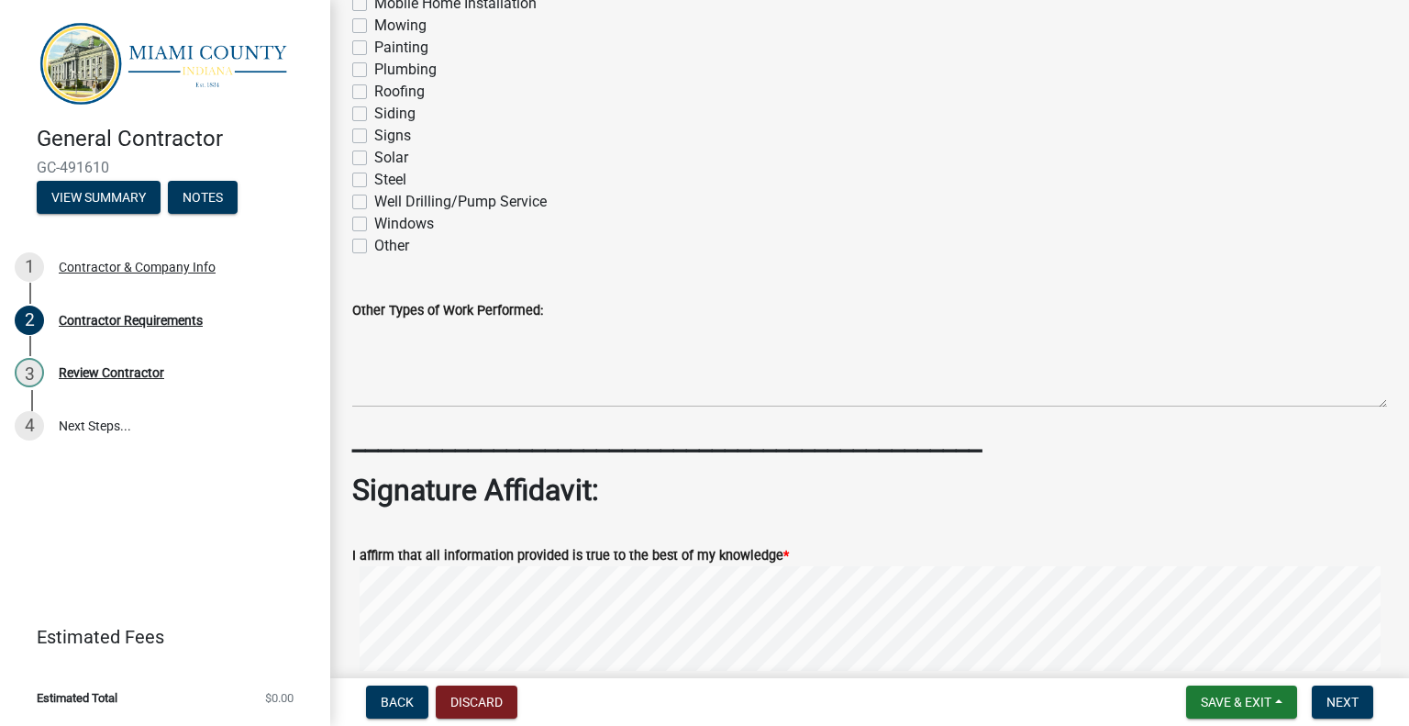
scroll to position [1702, 0]
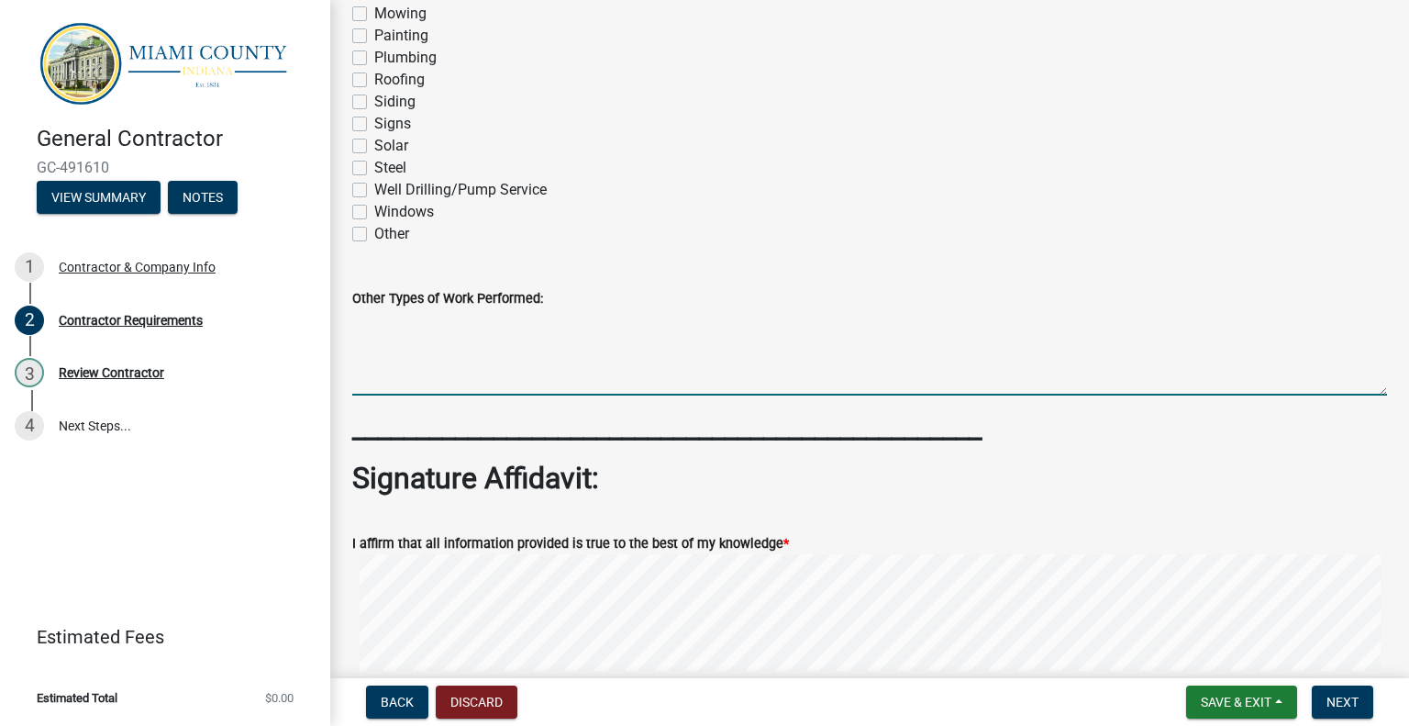
drag, startPoint x: 380, startPoint y: 346, endPoint x: 385, endPoint y: 382, distance: 36.2
click at [385, 382] on textarea "Other Types of Work Performed:" at bounding box center [869, 352] width 1035 height 86
click at [393, 367] on textarea "Other Types of Work Performed:" at bounding box center [869, 352] width 1035 height 86
drag, startPoint x: 390, startPoint y: 340, endPoint x: 480, endPoint y: 340, distance: 89.9
click at [474, 340] on textarea "Other Types of Work Performed:" at bounding box center [869, 352] width 1035 height 86
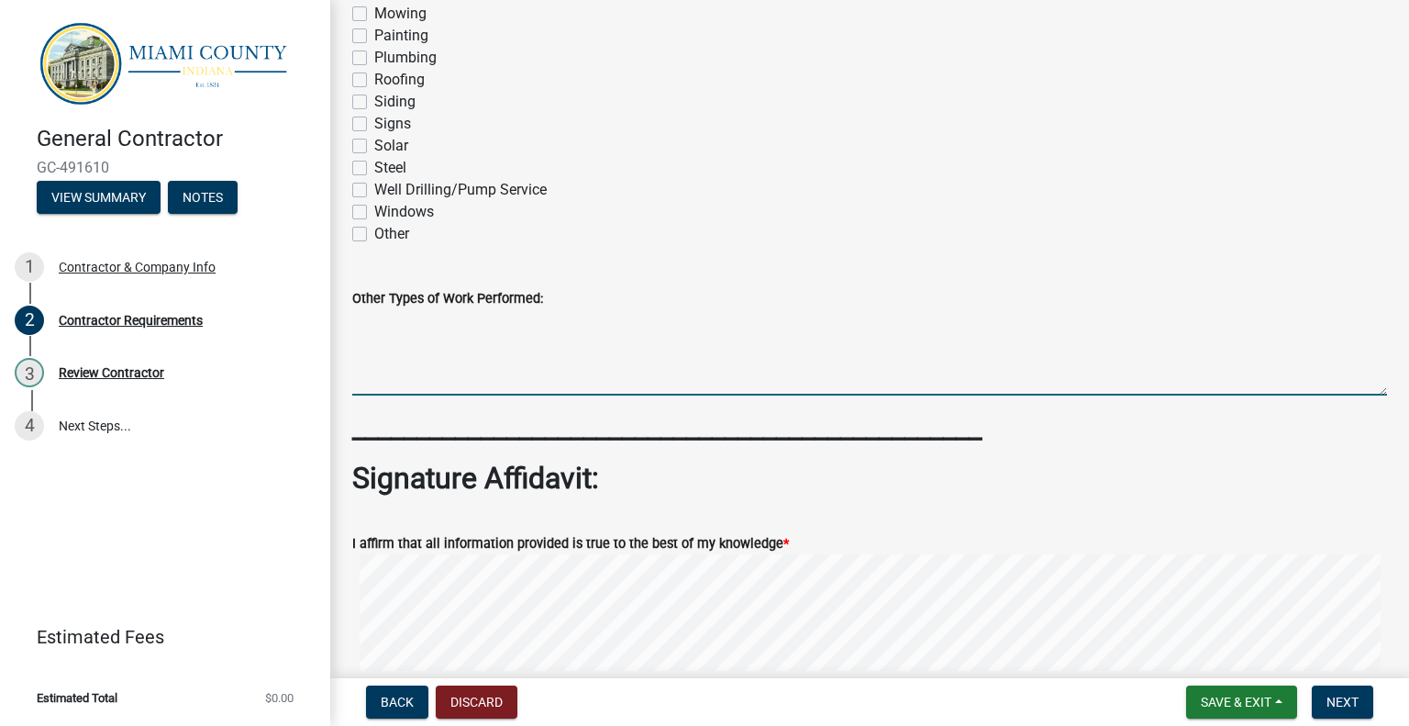
drag, startPoint x: 379, startPoint y: 337, endPoint x: 383, endPoint y: 364, distance: 27.9
click at [383, 364] on textarea "Other Types of Work Performed:" at bounding box center [869, 352] width 1035 height 86
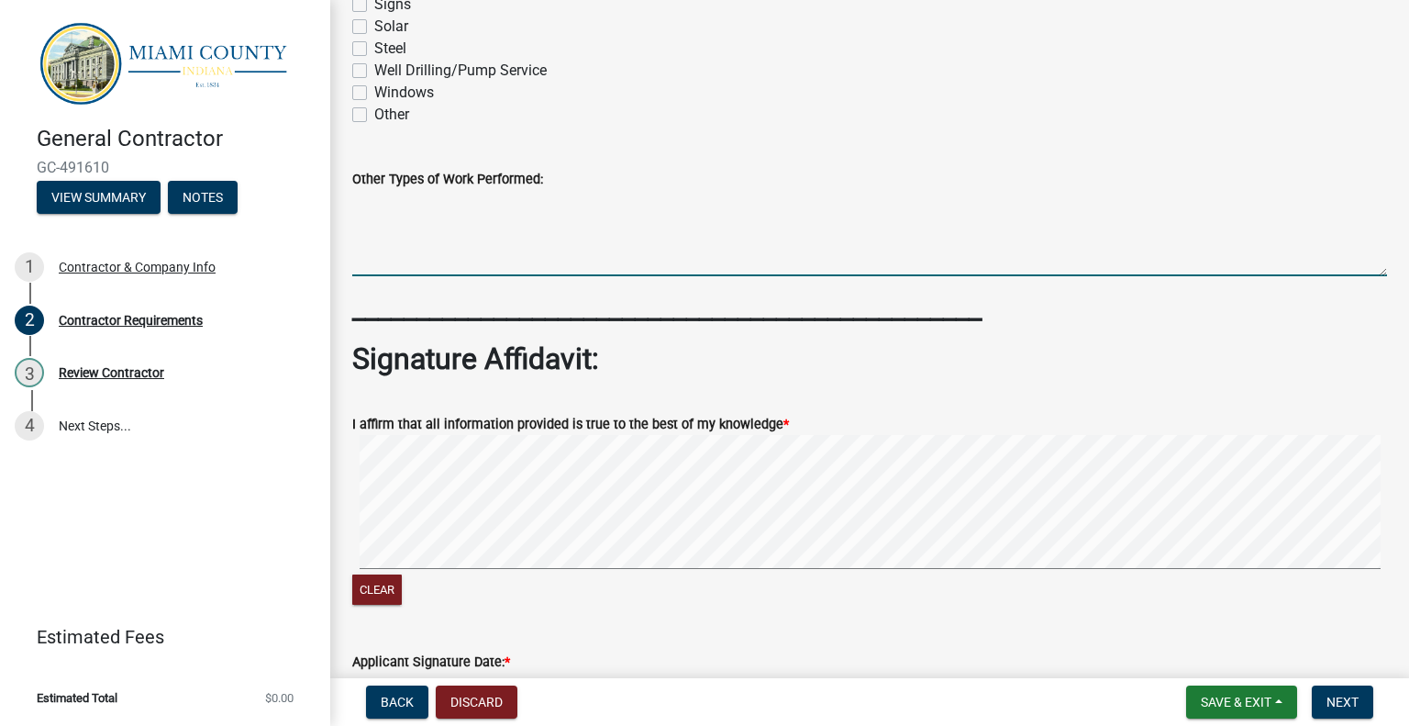
scroll to position [1948, 0]
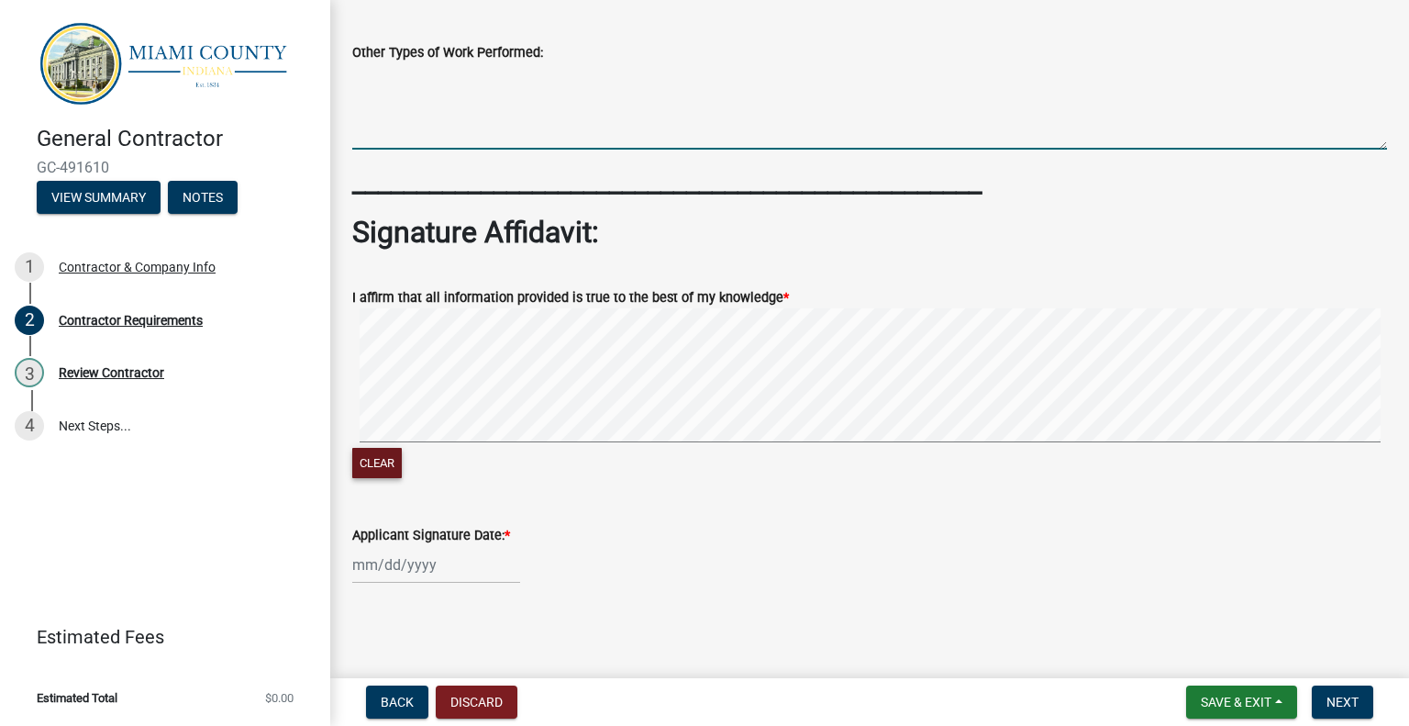
click at [1057, 448] on div "Clear" at bounding box center [869, 394] width 1035 height 173
click at [381, 464] on button "Clear" at bounding box center [377, 463] width 50 height 30
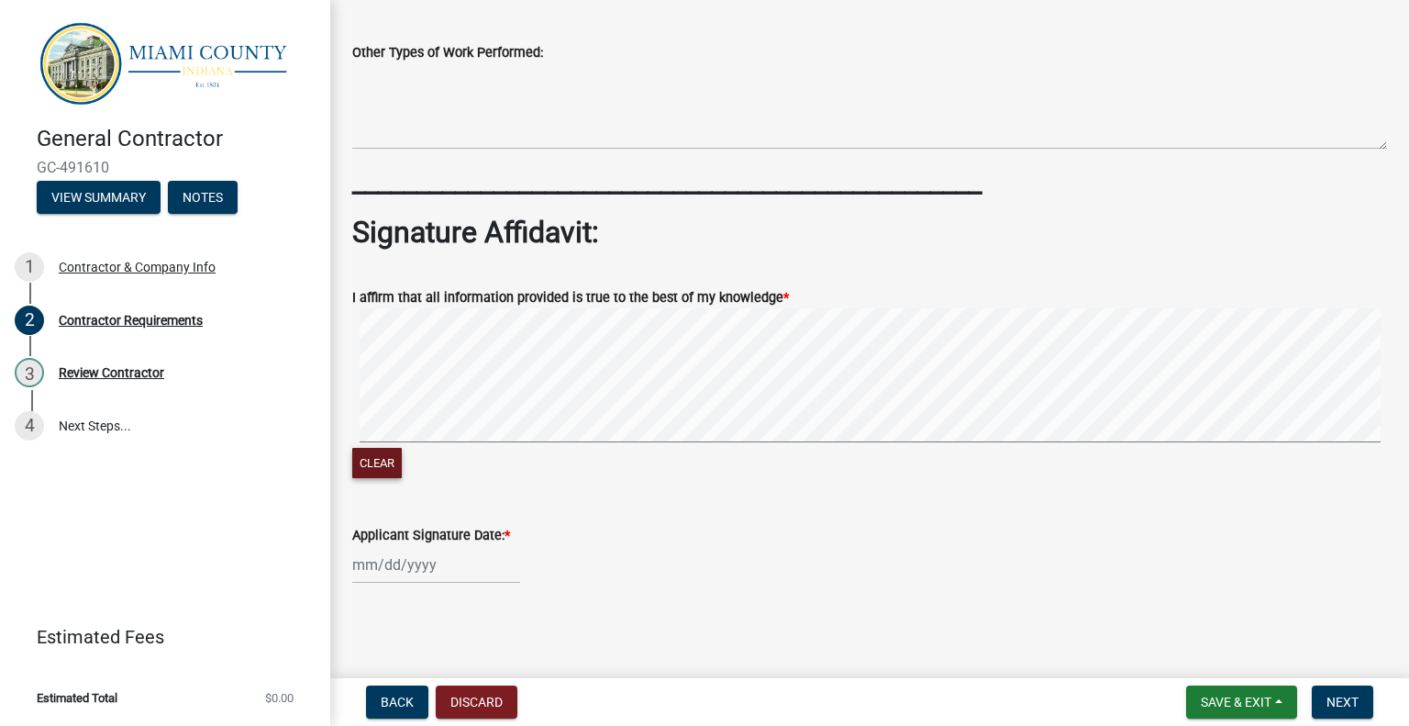
click at [385, 465] on button "Clear" at bounding box center [377, 463] width 50 height 30
click at [410, 443] on signature-pad at bounding box center [869, 377] width 1035 height 139
select select "10"
select select "2025"
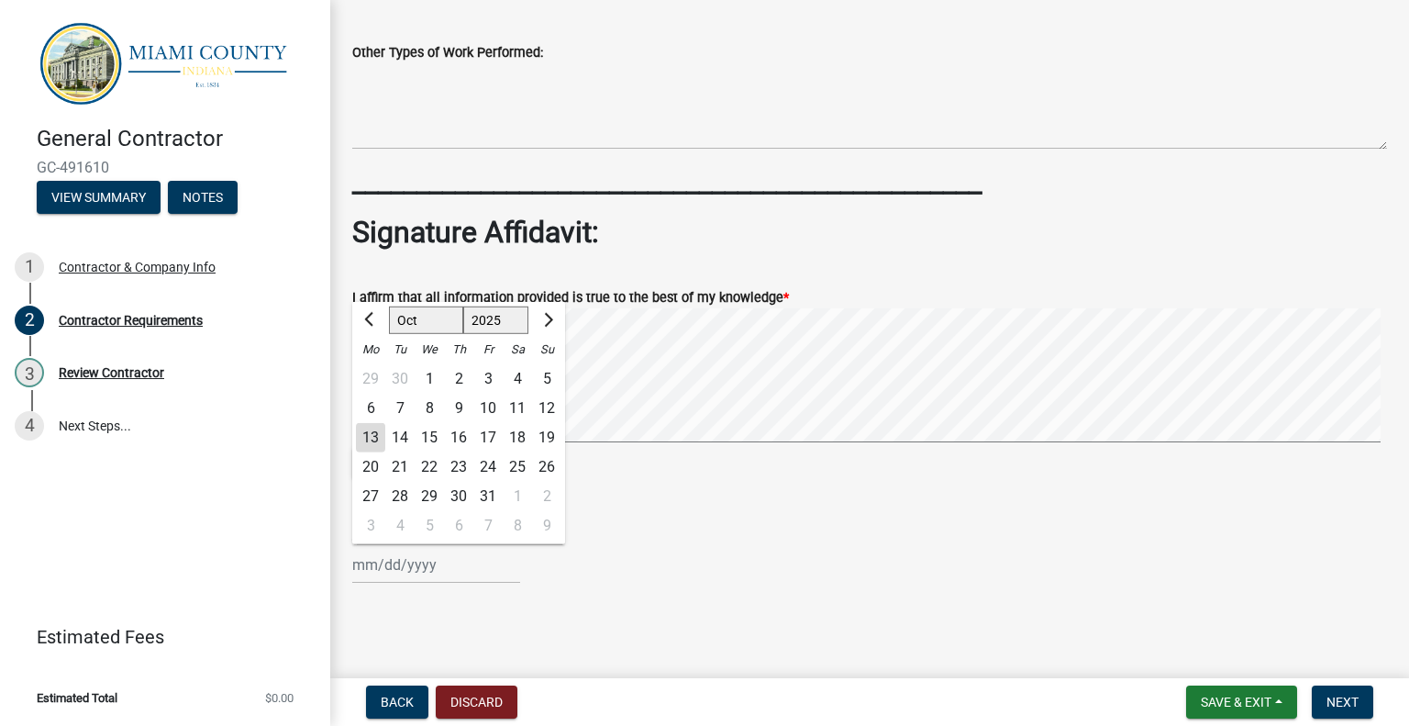
click at [367, 569] on div "Jan Feb Mar Apr May Jun Jul Aug Sep Oct Nov Dec 1525 1526 1527 1528 1529 1530 1…" at bounding box center [436, 565] width 168 height 38
click at [371, 444] on div "13" at bounding box center [370, 437] width 29 height 29
type input "[DATE]"
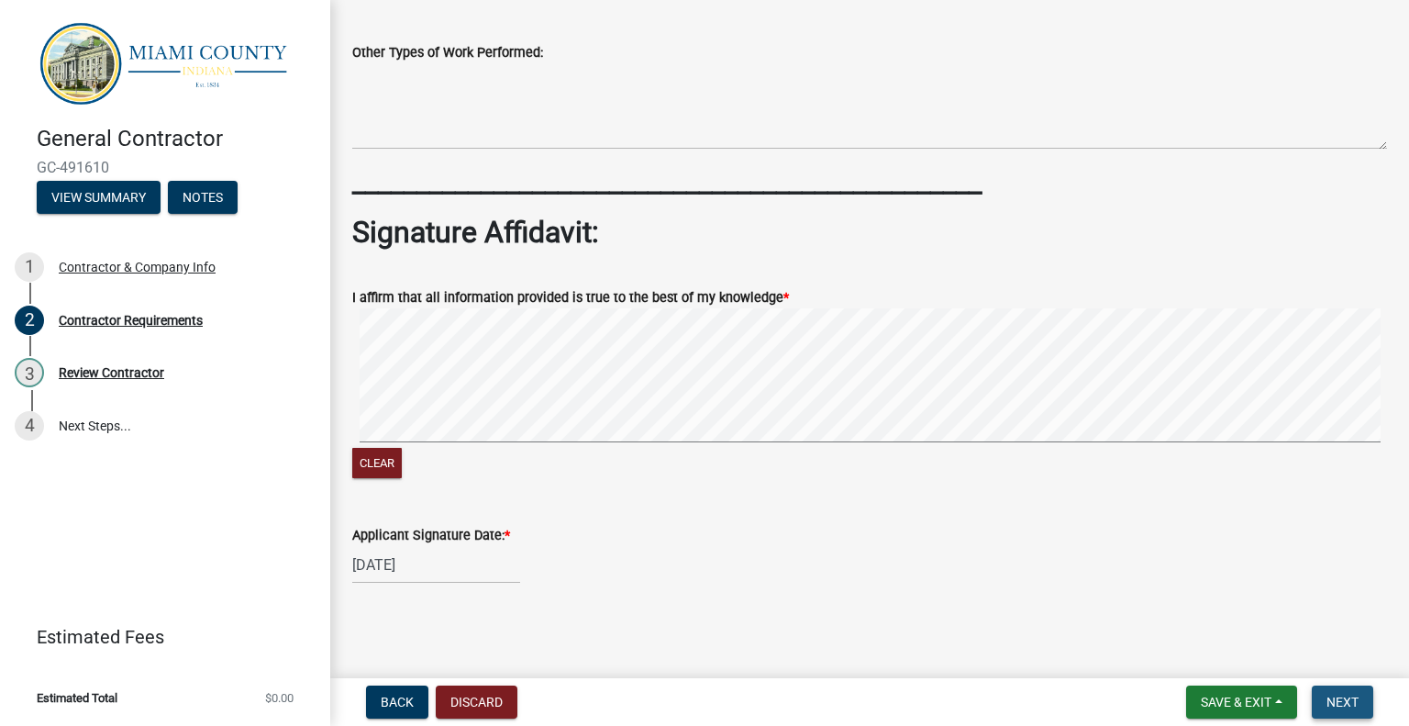
click at [1337, 699] on span "Next" at bounding box center [1342, 701] width 32 height 15
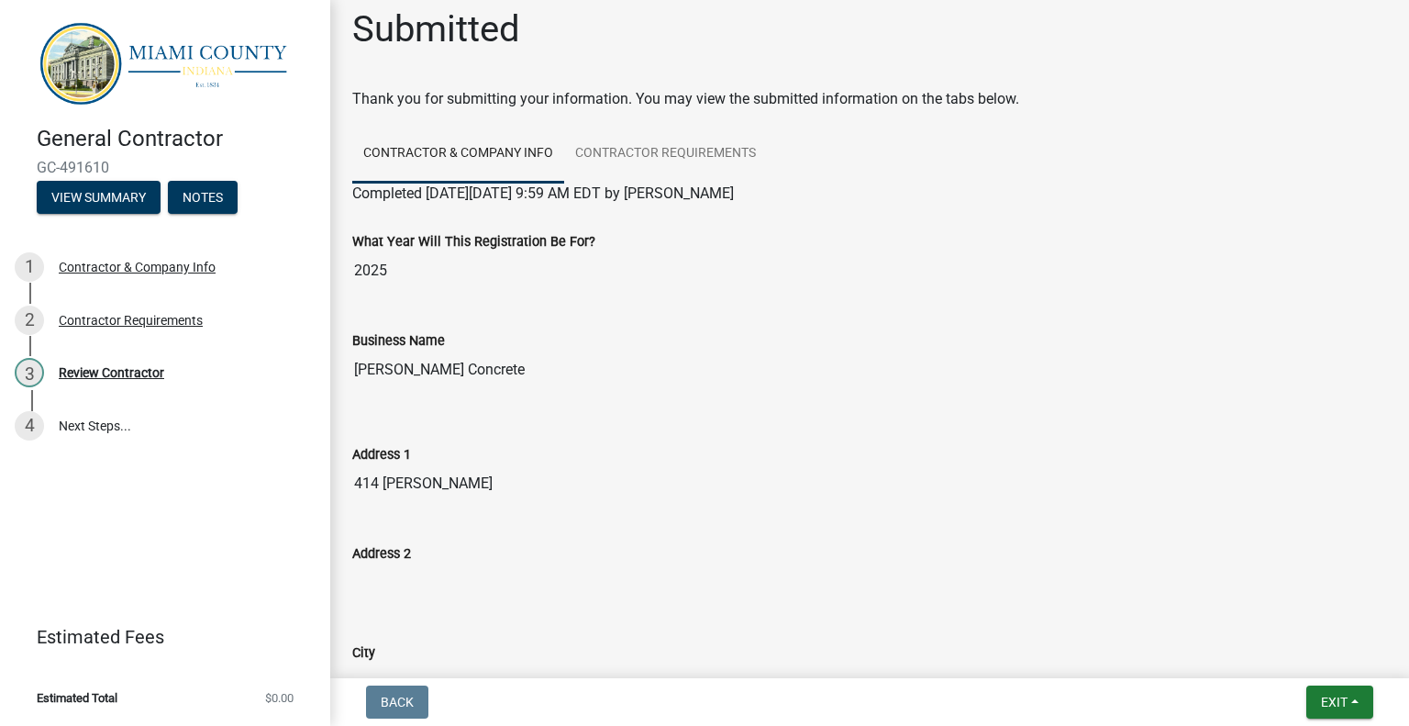
scroll to position [0, 0]
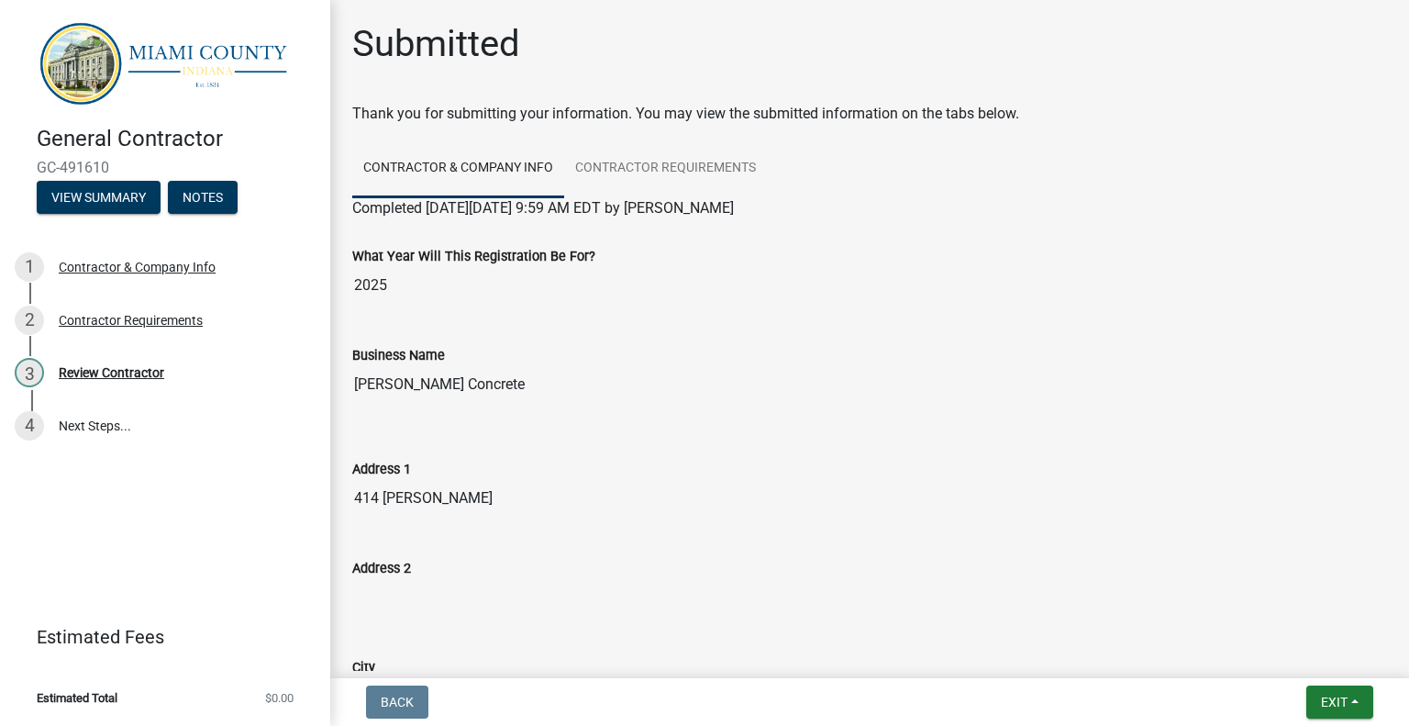
click at [805, 450] on div "Address 1 414 Drake" at bounding box center [869, 474] width 1035 height 84
click at [841, 378] on input "[PERSON_NAME] Concrete" at bounding box center [869, 384] width 1035 height 37
click at [925, 246] on div "What Year Will This Registration Be For?" at bounding box center [869, 256] width 1035 height 22
click at [81, 203] on button "View Summary" at bounding box center [99, 197] width 124 height 33
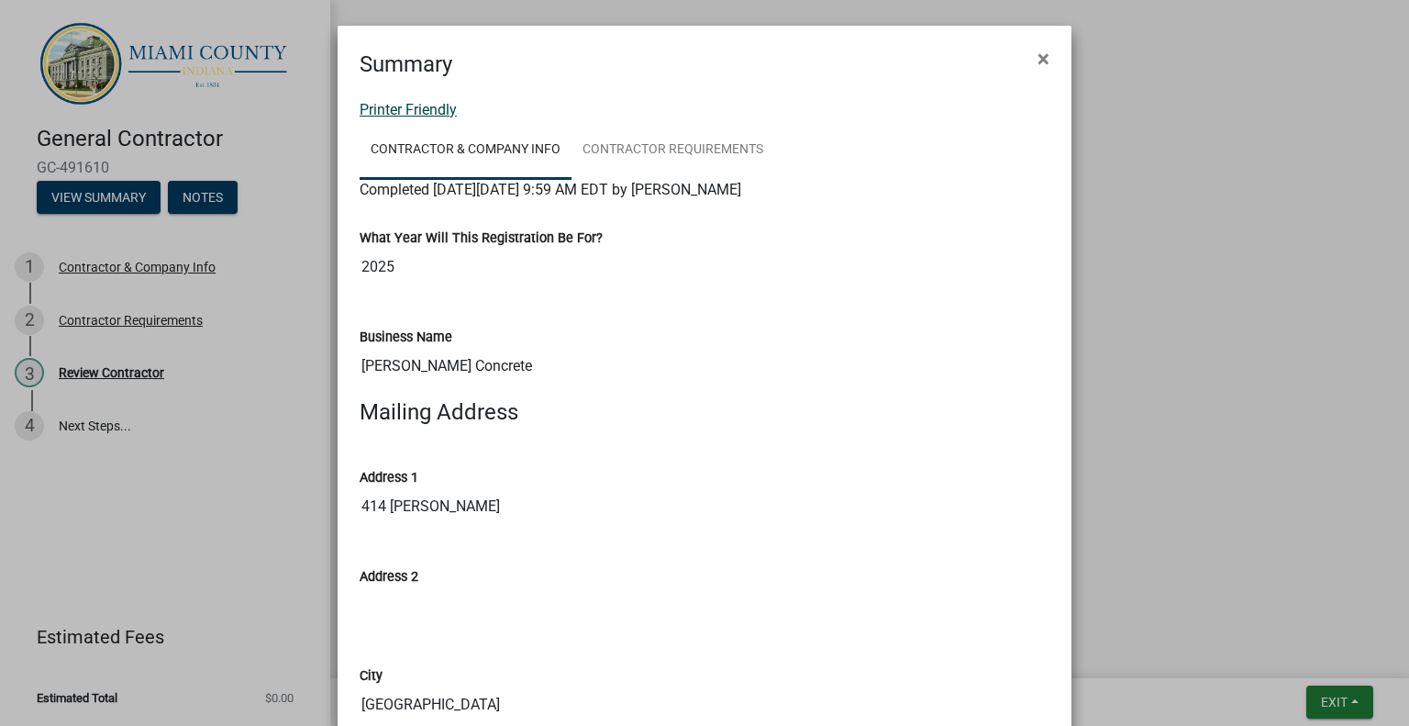
click at [426, 116] on link "Printer Friendly" at bounding box center [408, 109] width 97 height 17
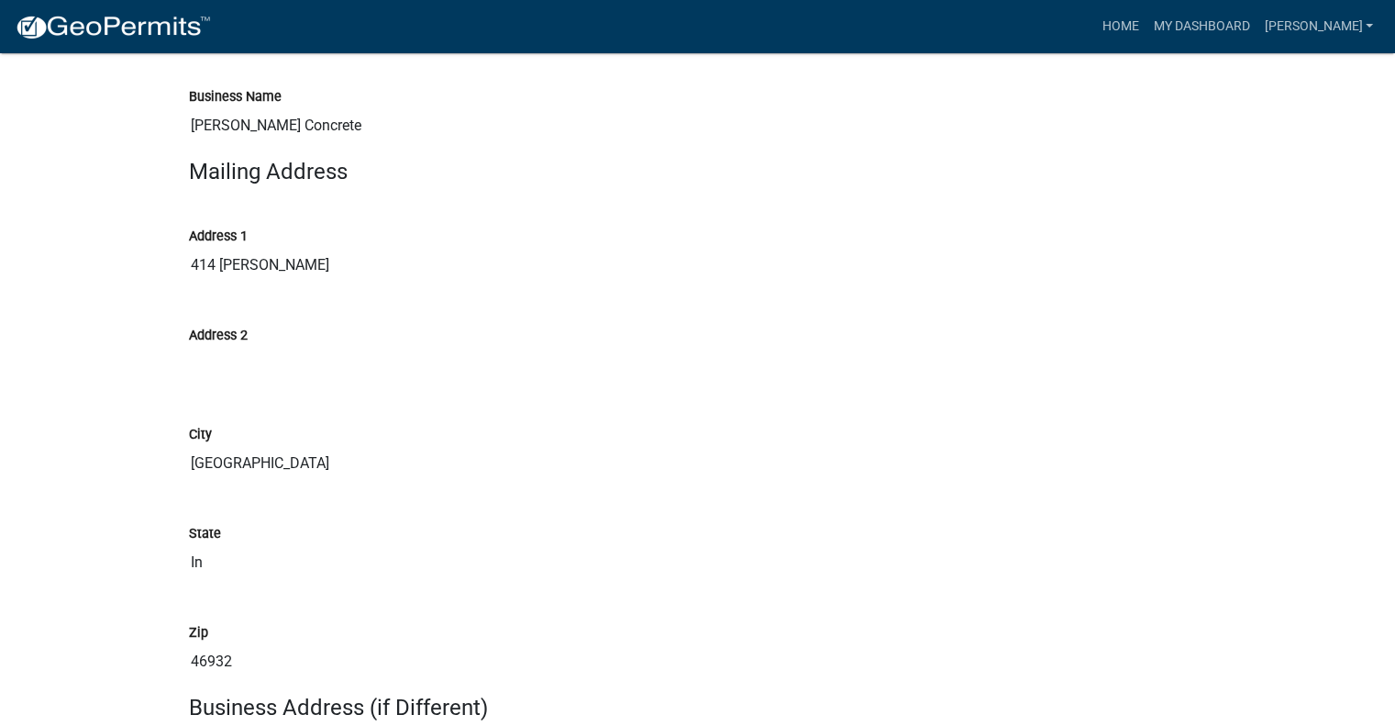
scroll to position [734, 0]
